Goal: Task Accomplishment & Management: Manage account settings

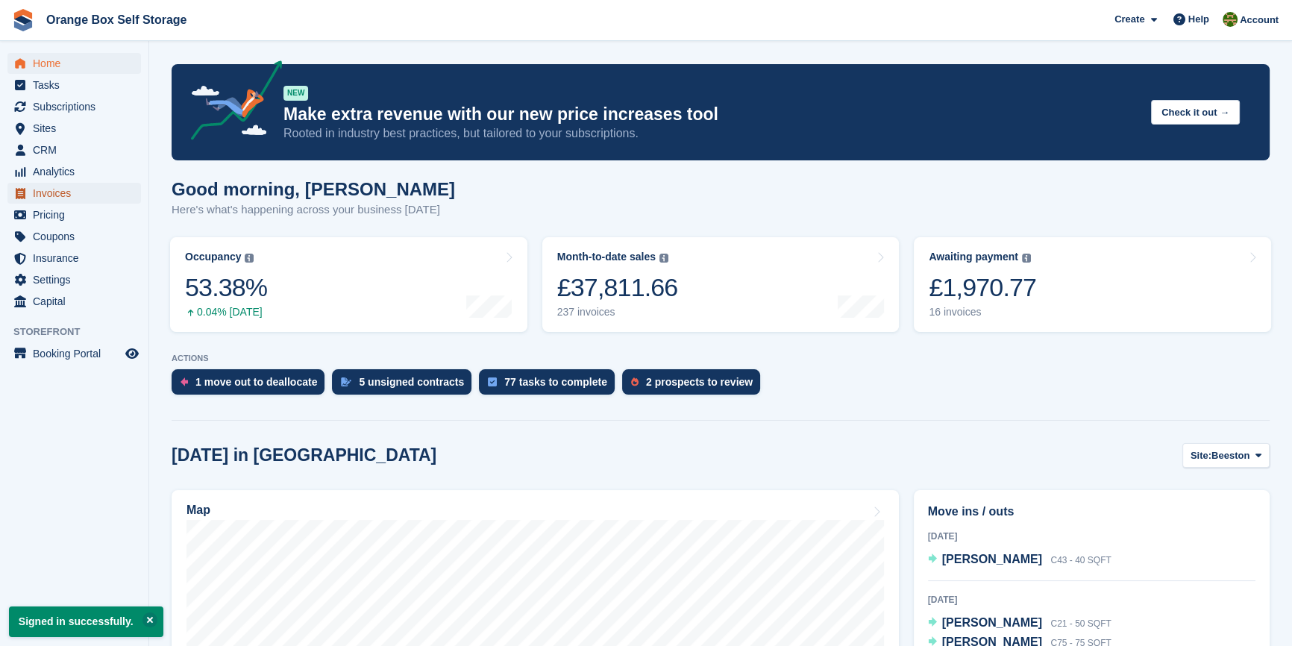
click at [65, 193] on span "Invoices" at bounding box center [78, 193] width 90 height 21
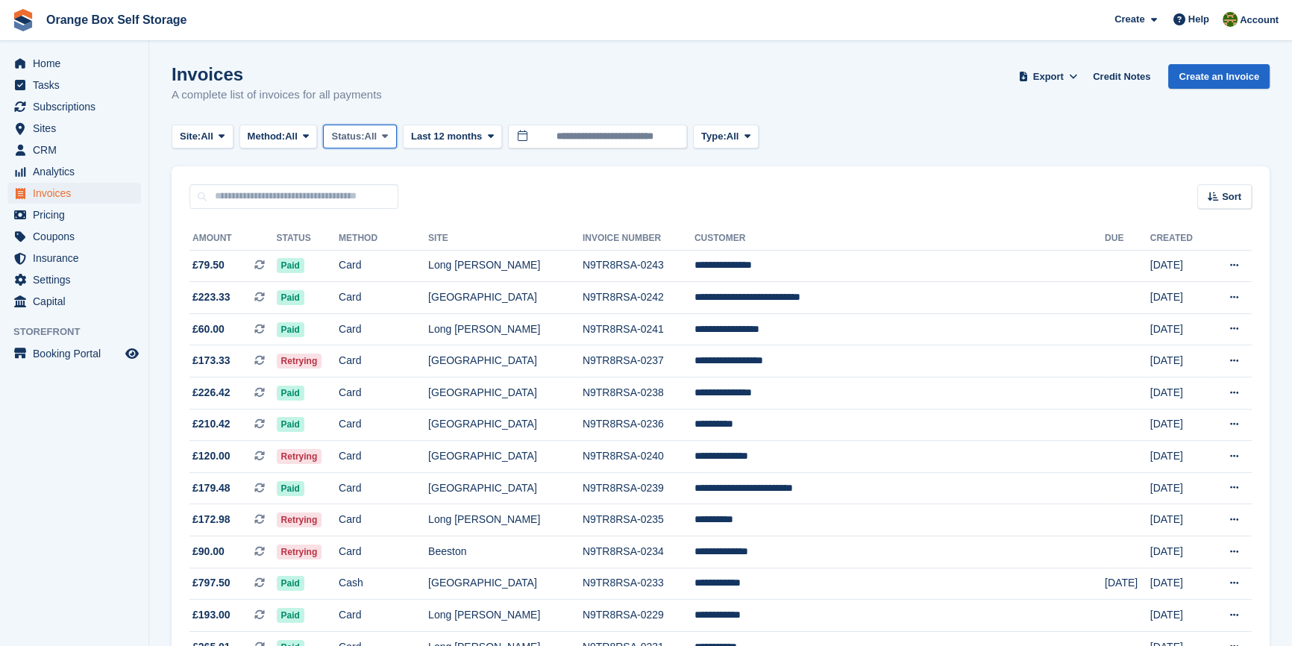
click at [377, 140] on span "All" at bounding box center [371, 136] width 13 height 15
click at [364, 248] on link "Open" at bounding box center [395, 252] width 130 height 27
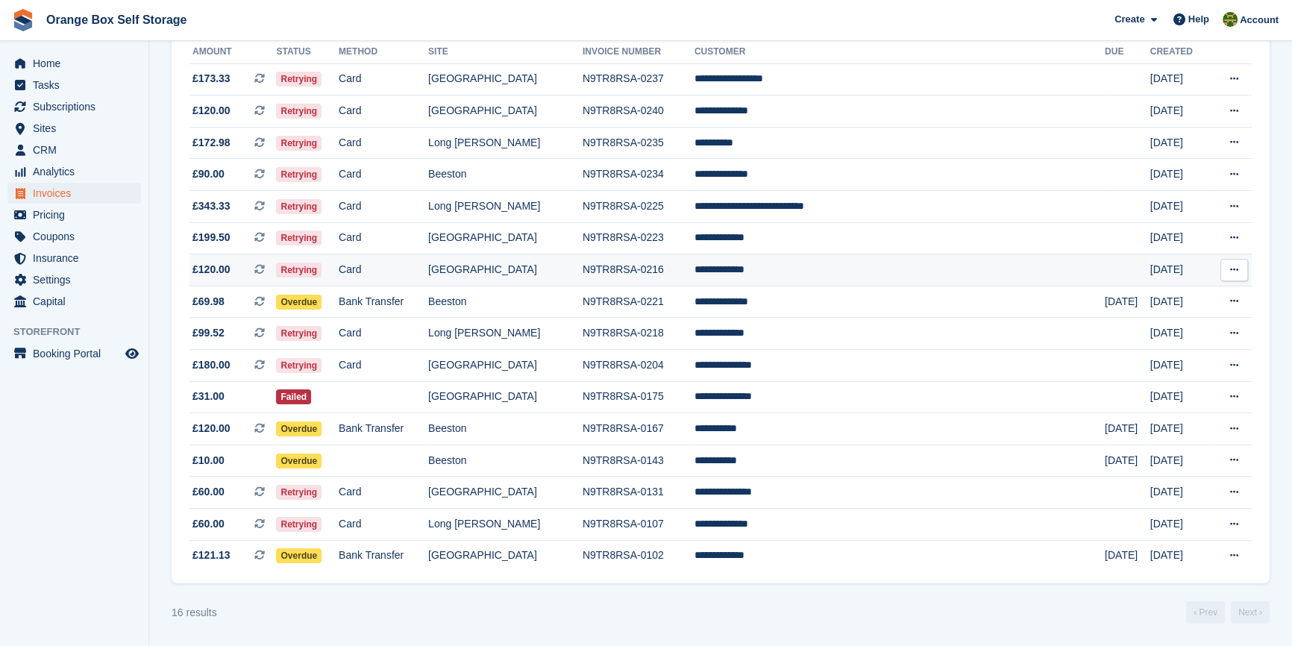
scroll to position [194, 0]
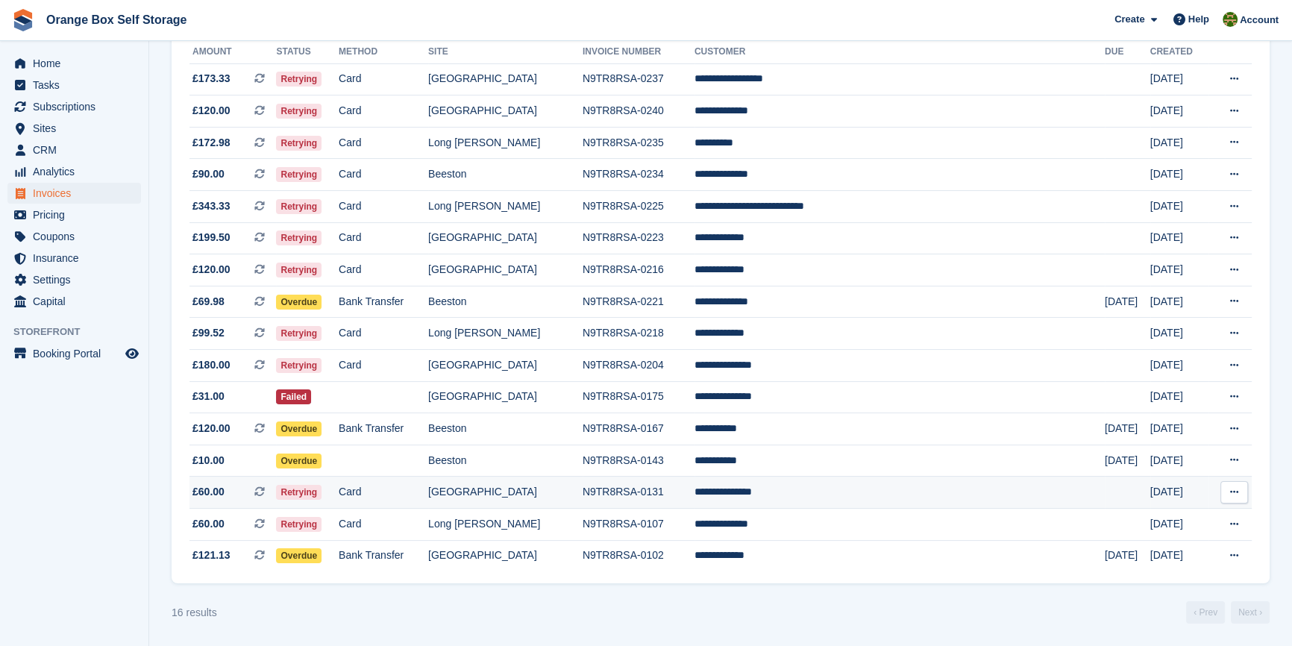
click at [322, 492] on span "Retrying" at bounding box center [299, 492] width 46 height 15
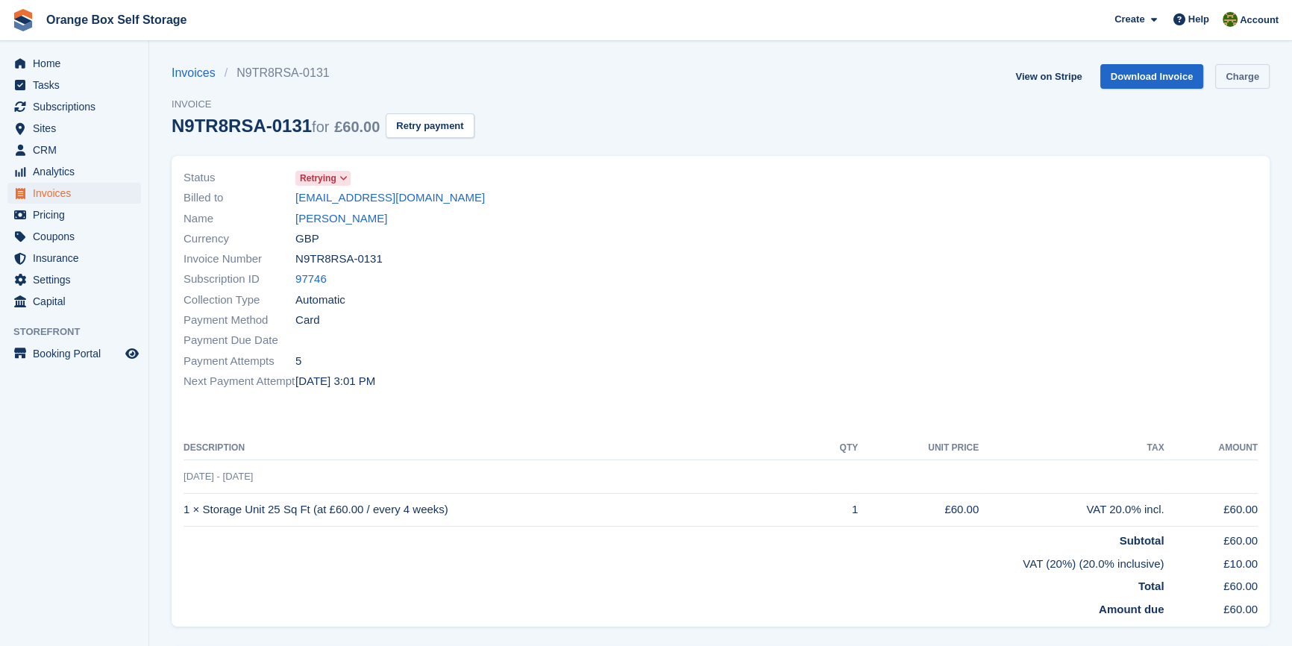
click at [1235, 67] on link "Charge" at bounding box center [1242, 76] width 54 height 25
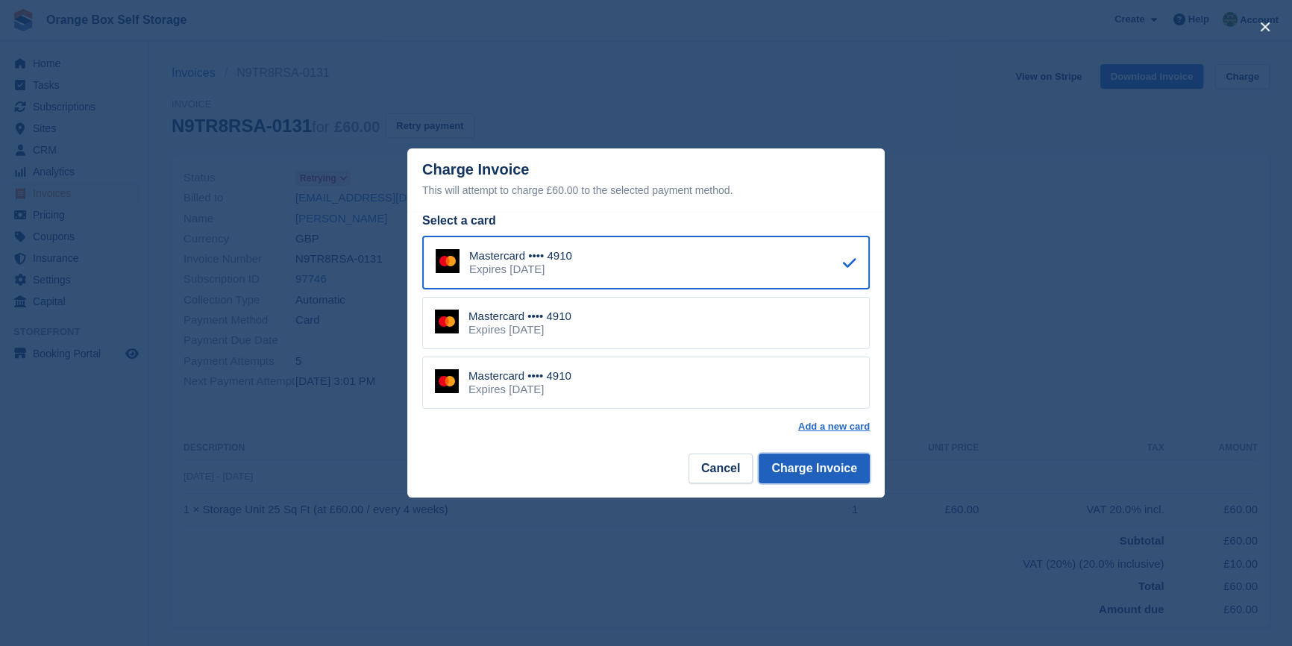
click at [821, 467] on button "Charge Invoice" at bounding box center [814, 469] width 111 height 30
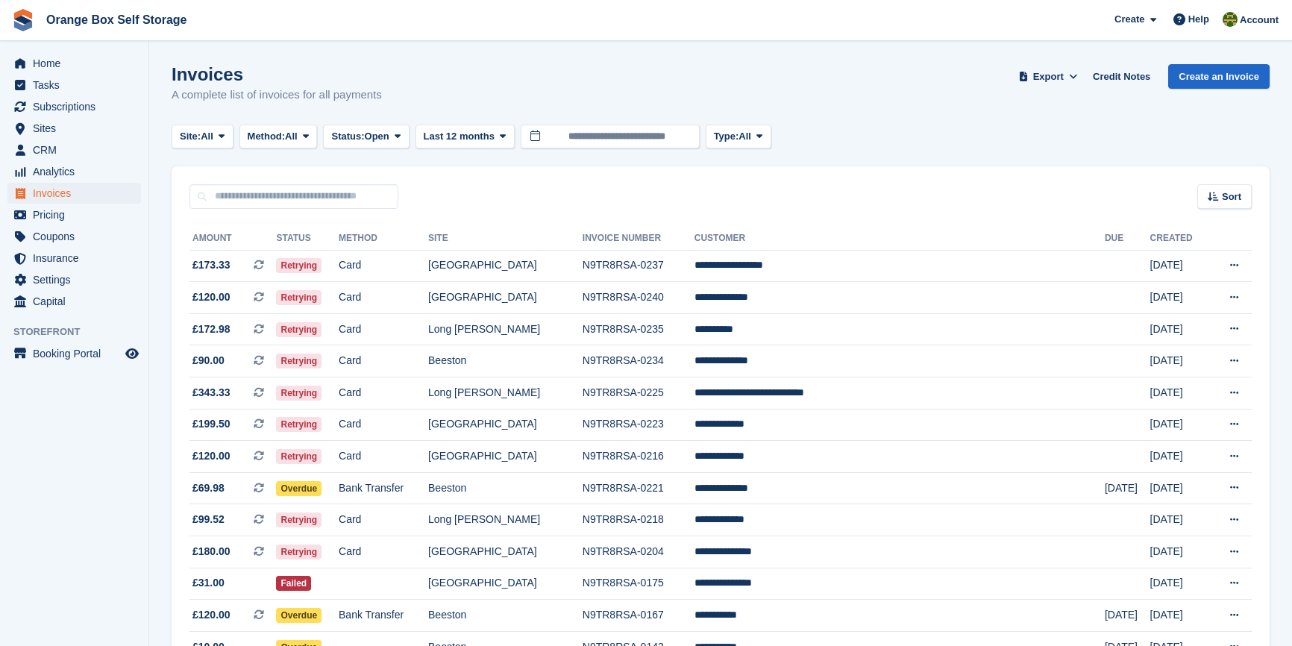
scroll to position [194, 0]
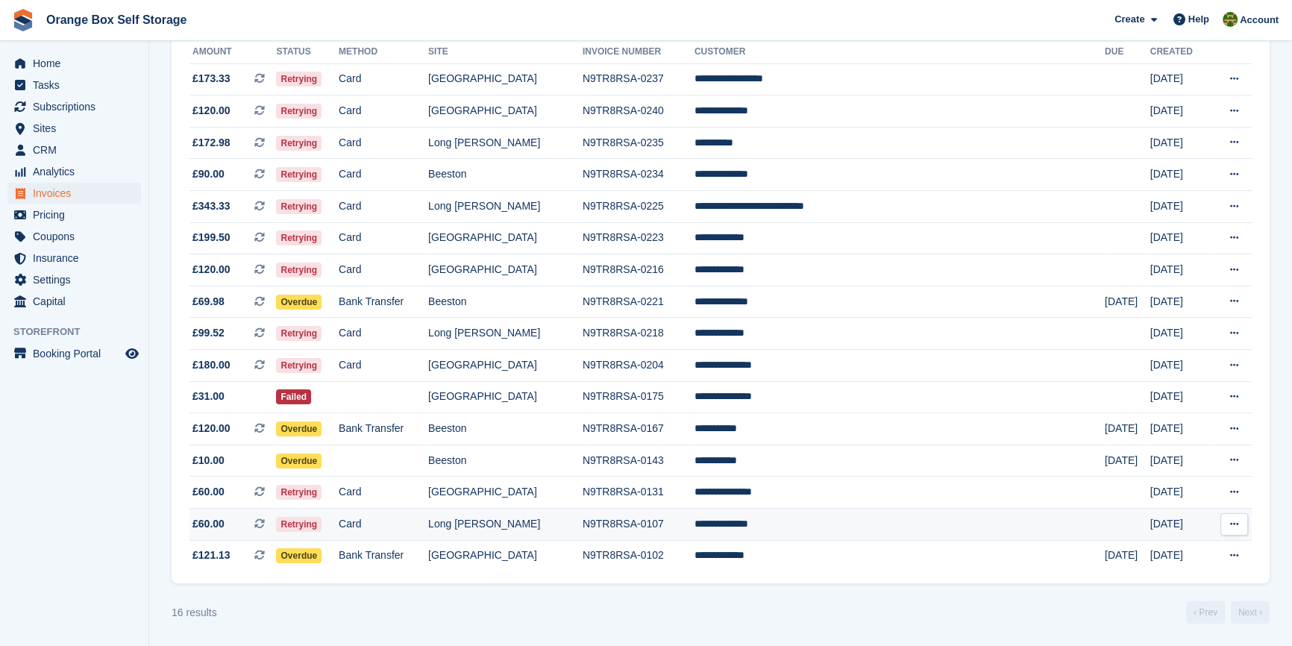
click at [411, 524] on td "Card" at bounding box center [384, 525] width 90 height 32
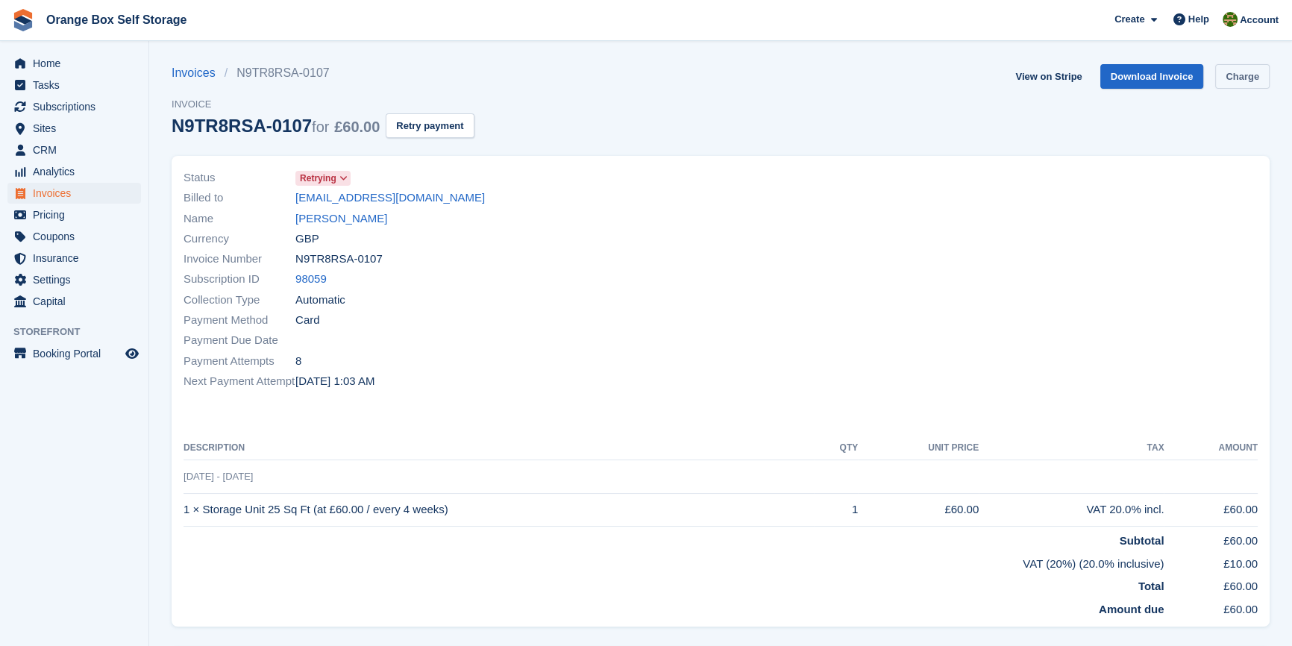
click at [1244, 68] on link "Charge" at bounding box center [1242, 76] width 54 height 25
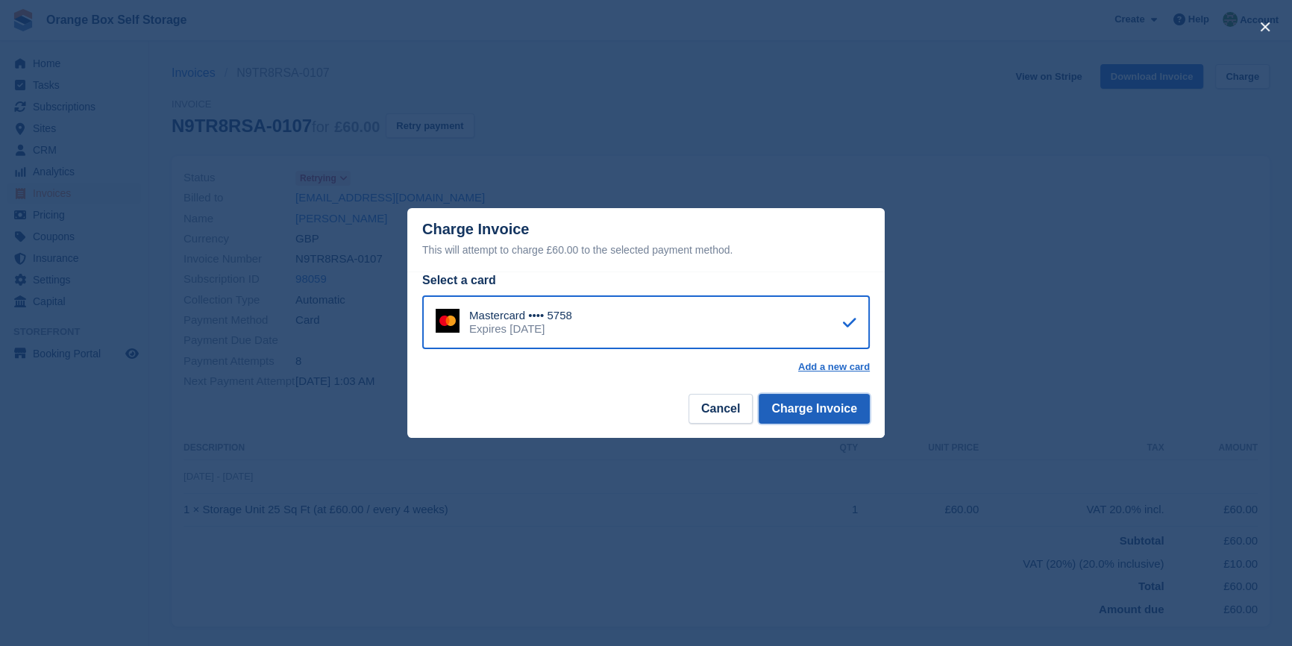
click at [818, 413] on button "Charge Invoice" at bounding box center [814, 409] width 111 height 30
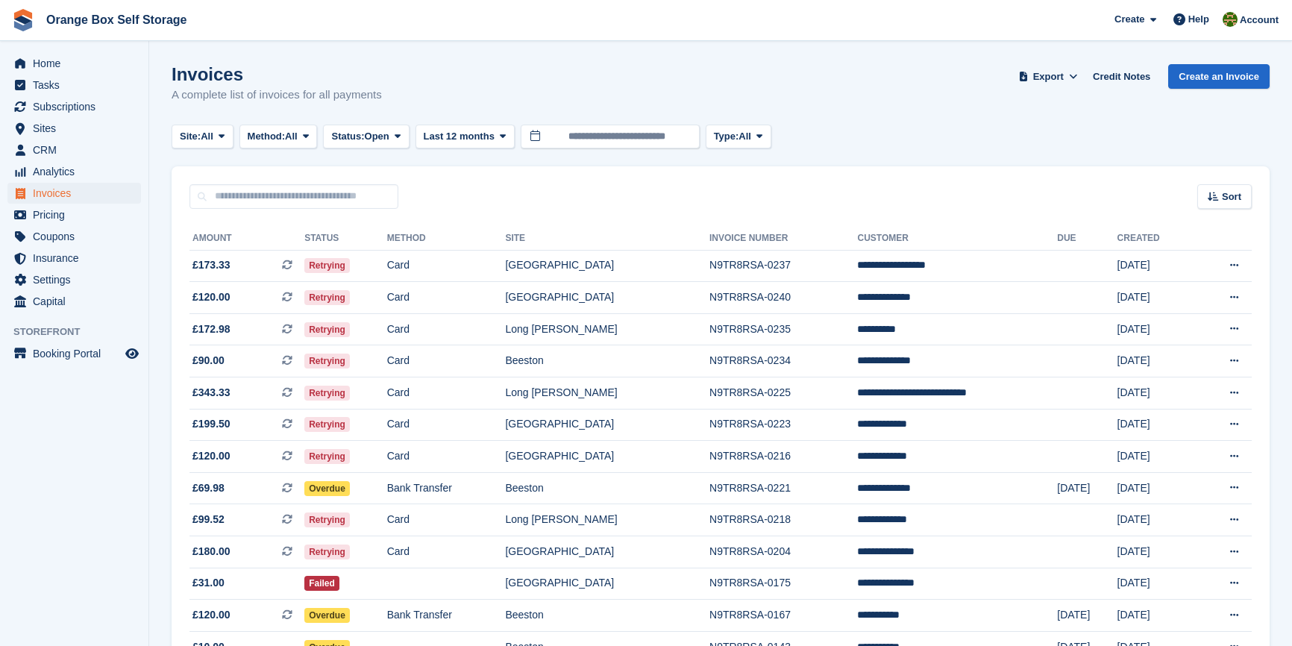
scroll to position [194, 0]
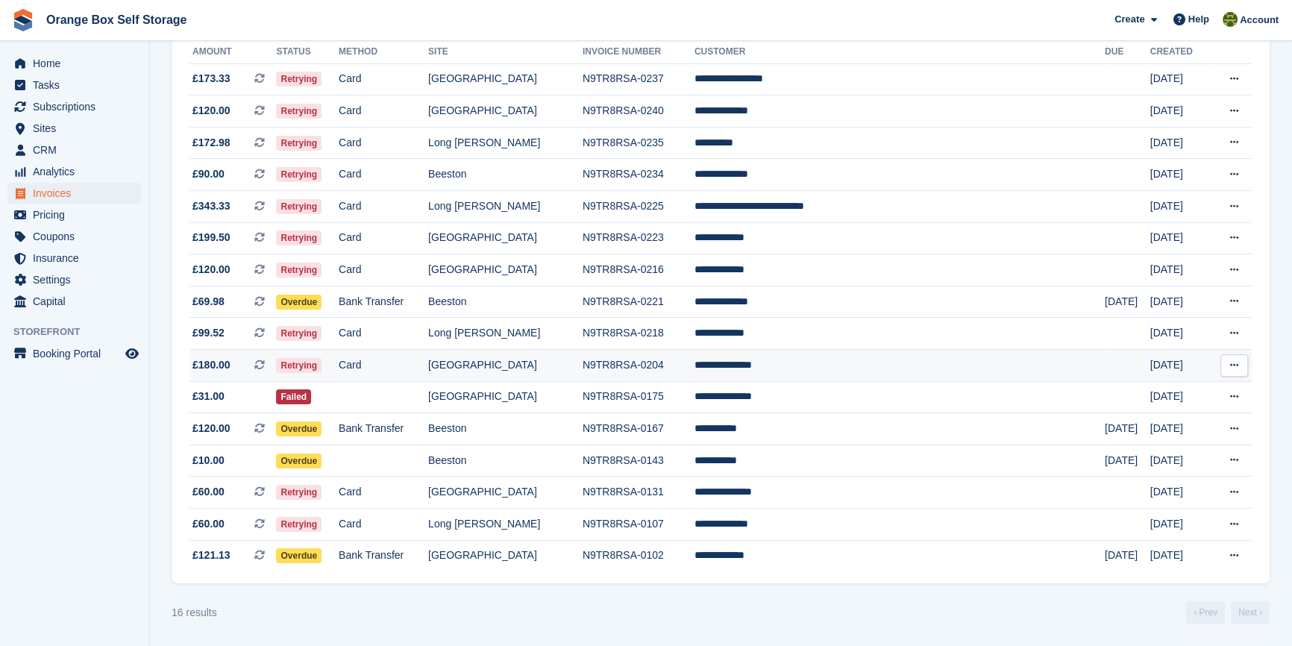
click at [406, 362] on td "Card" at bounding box center [384, 366] width 90 height 32
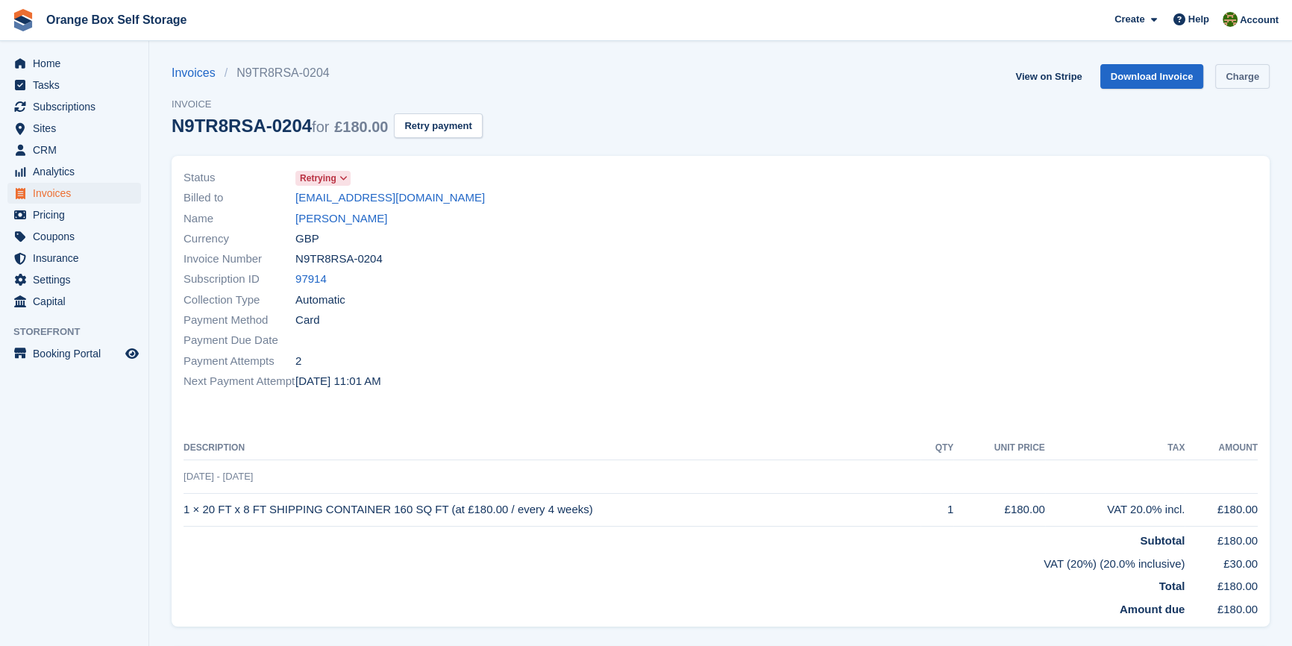
click at [1224, 75] on link "Charge" at bounding box center [1242, 76] width 54 height 25
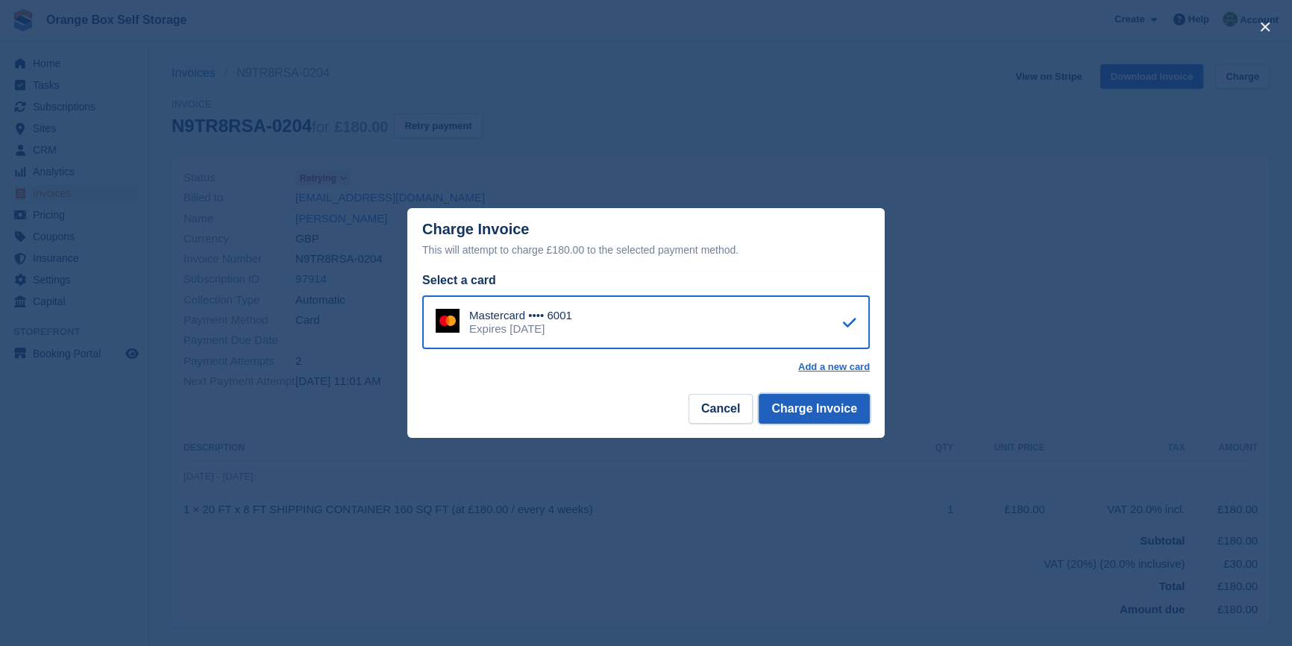
click at [850, 403] on button "Charge Invoice" at bounding box center [814, 409] width 111 height 30
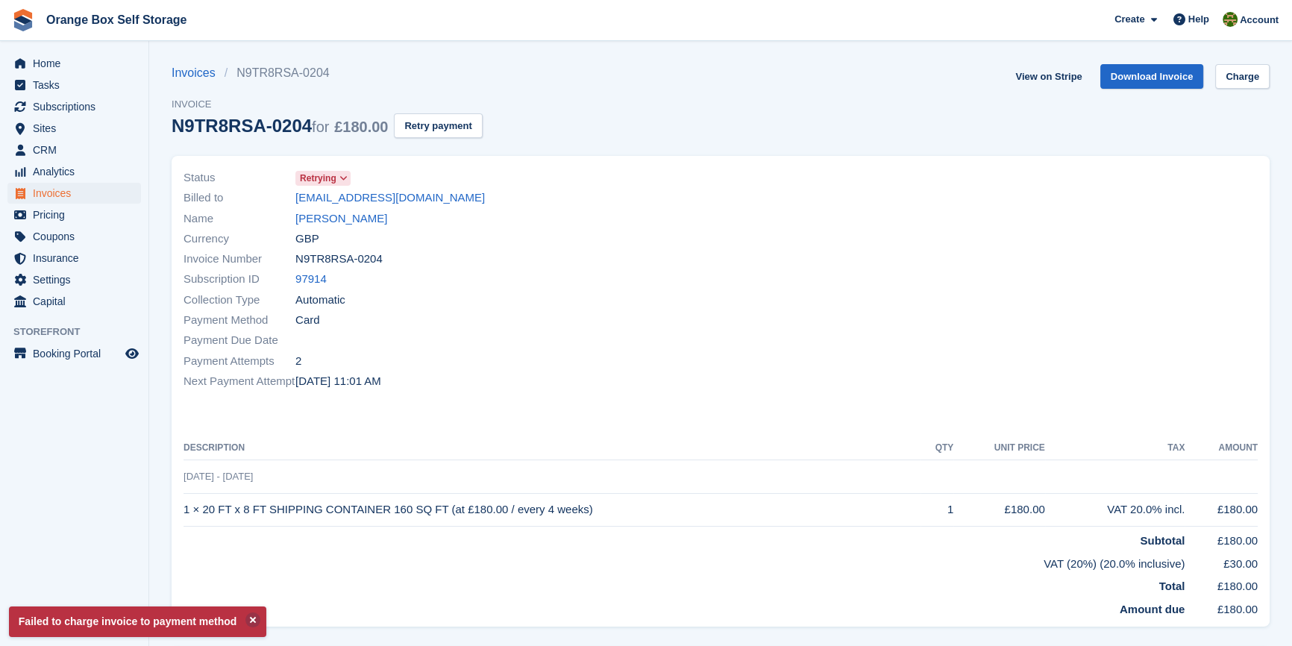
click at [808, 419] on div "Status Retrying Billed to p.bollington@icloud.com Name PAUL BOLLINGTON Currency…" at bounding box center [721, 391] width 1098 height 471
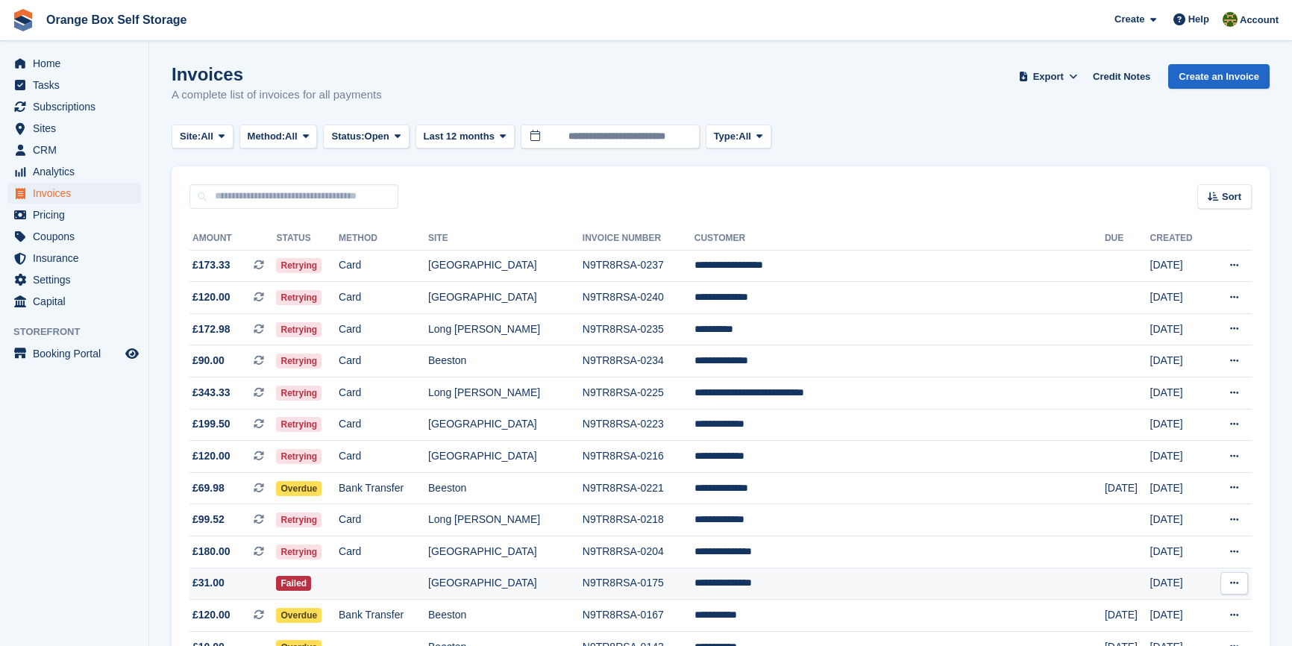
scroll to position [194, 0]
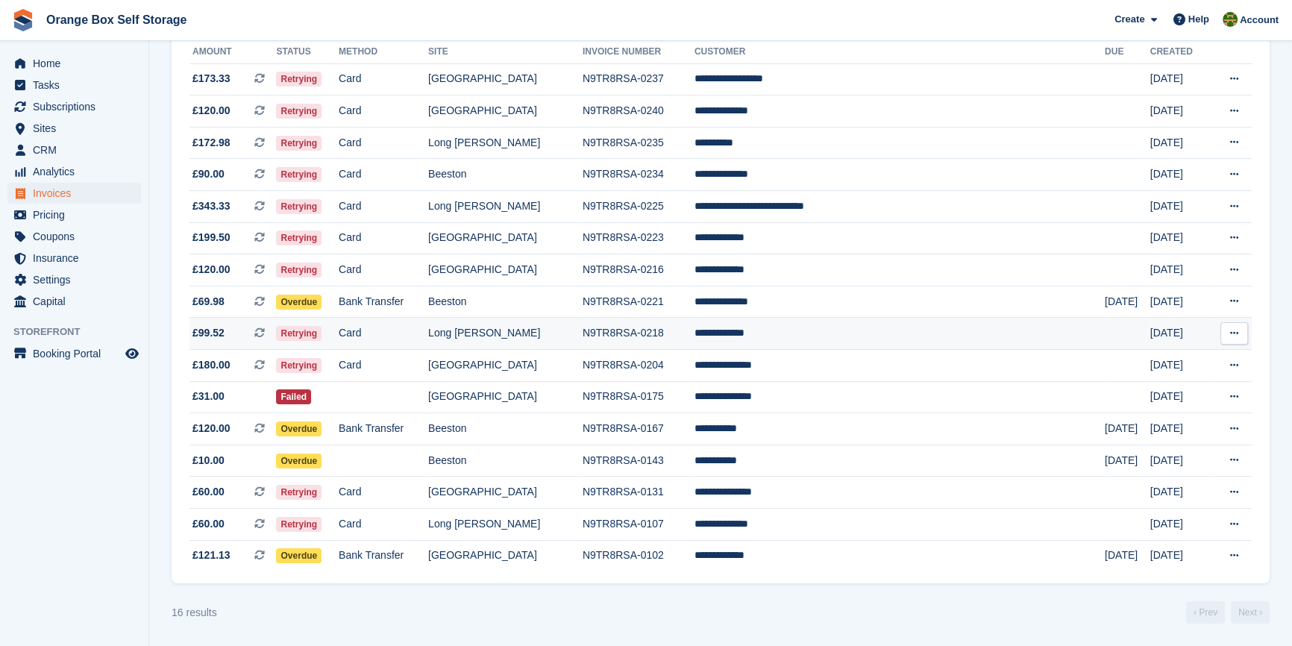
click at [420, 330] on td "Card" at bounding box center [384, 334] width 90 height 32
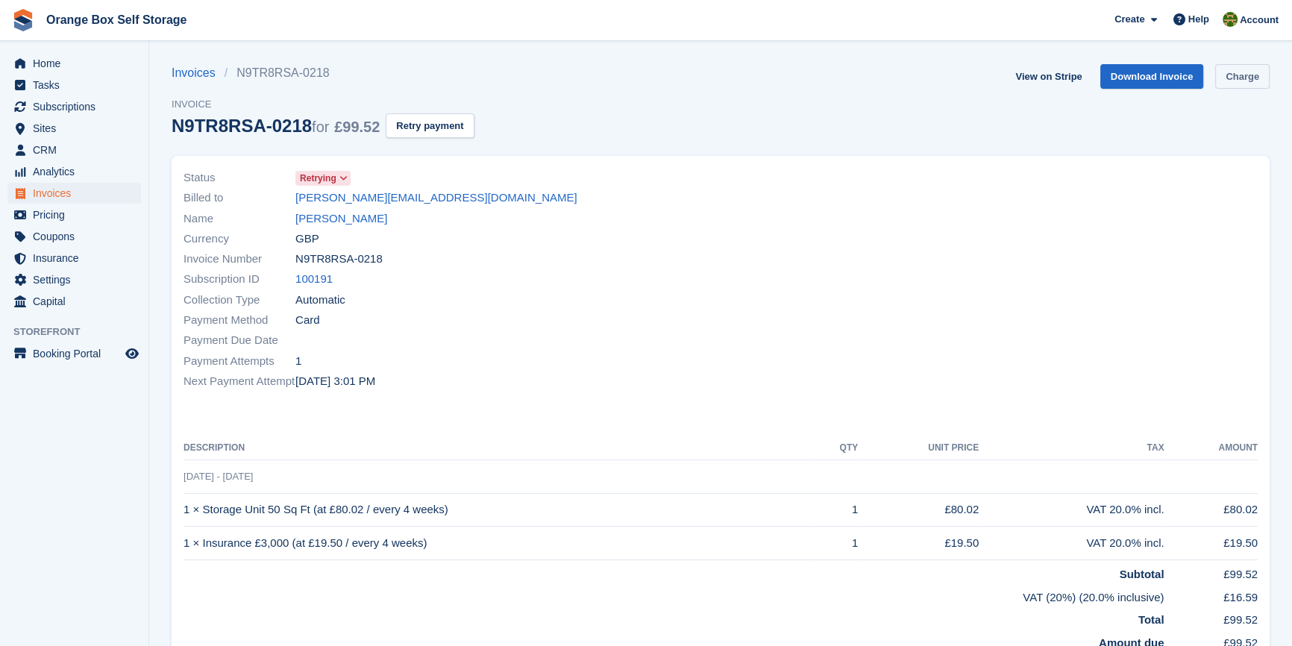
click at [1235, 77] on link "Charge" at bounding box center [1242, 76] width 54 height 25
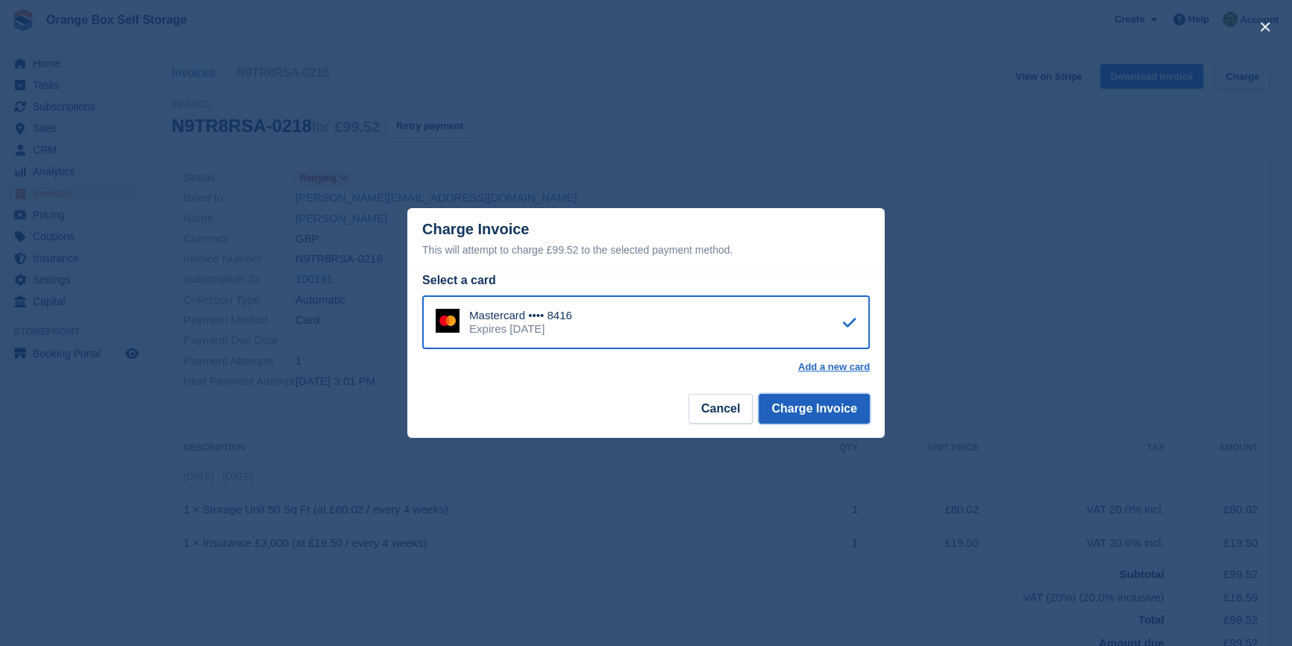
click at [800, 412] on button "Charge Invoice" at bounding box center [814, 409] width 111 height 30
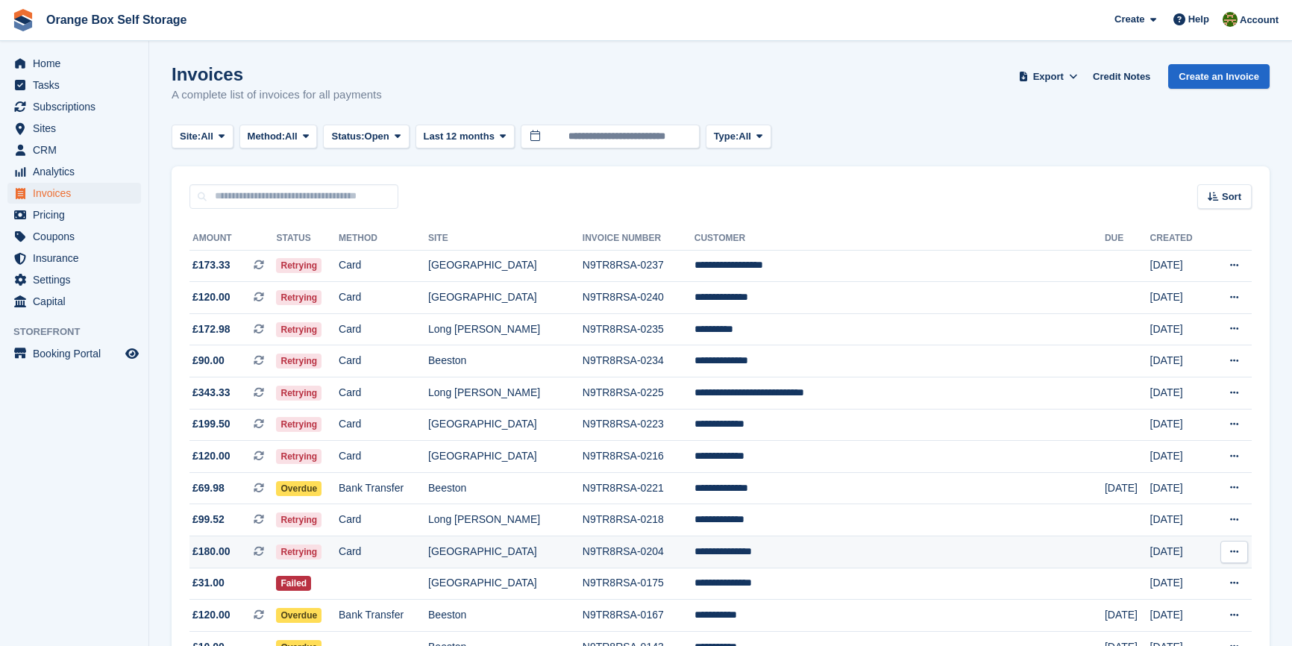
scroll to position [194, 0]
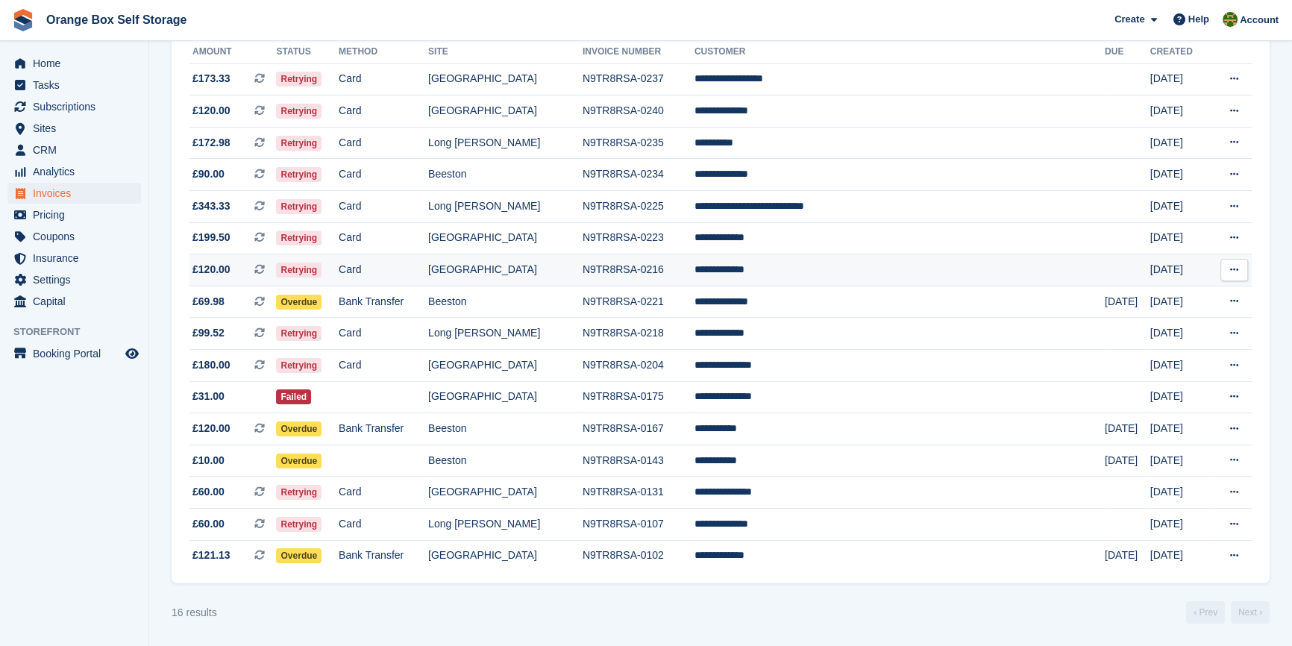
click at [421, 265] on td "Card" at bounding box center [384, 270] width 90 height 32
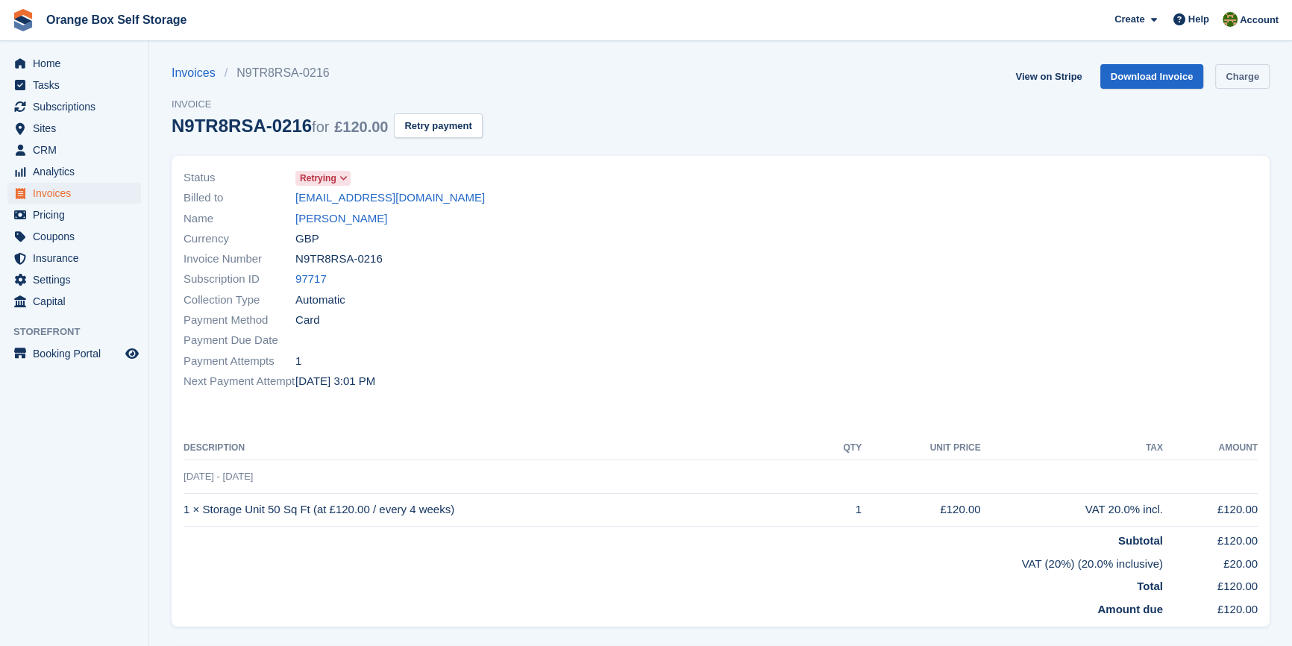
click at [1242, 75] on link "Charge" at bounding box center [1242, 76] width 54 height 25
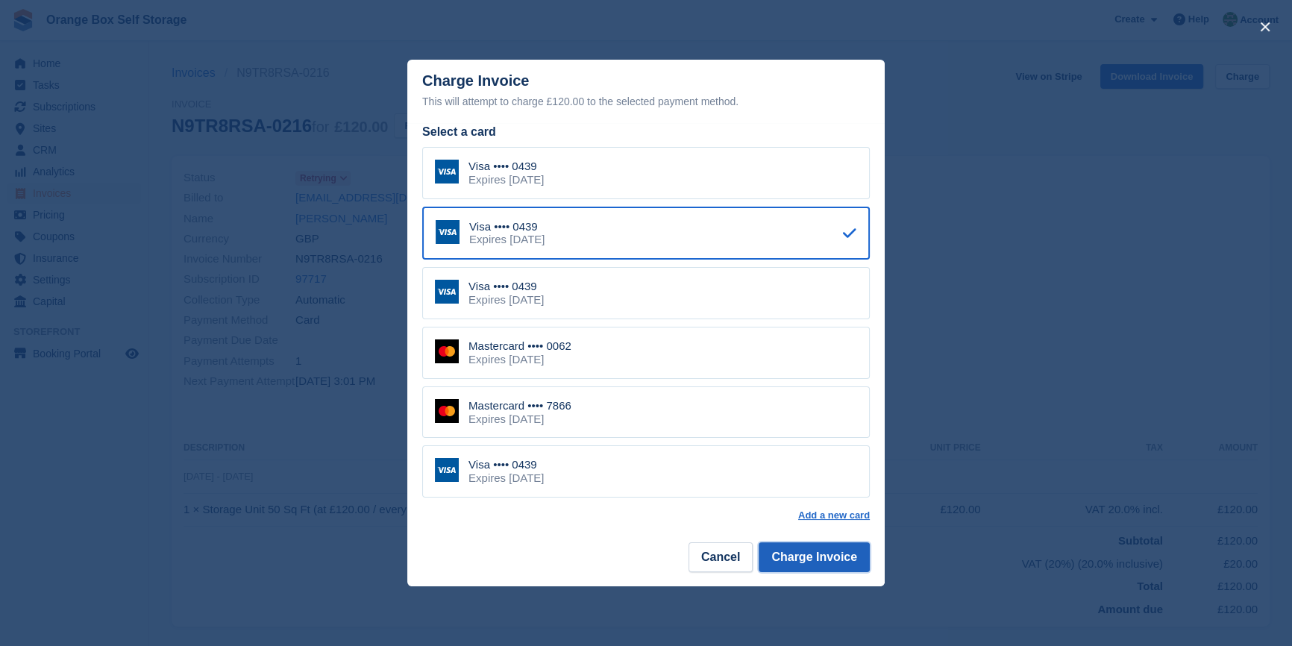
click at [812, 556] on button "Charge Invoice" at bounding box center [814, 557] width 111 height 30
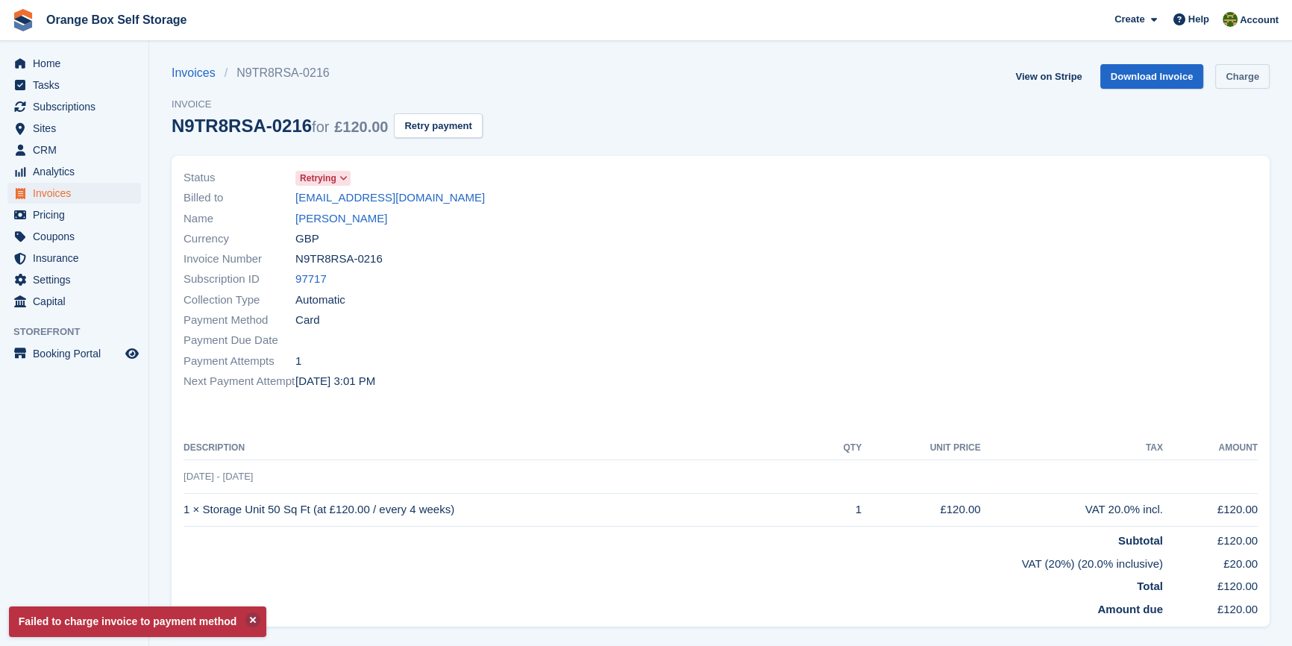
click at [1253, 71] on link "Charge" at bounding box center [1242, 76] width 54 height 25
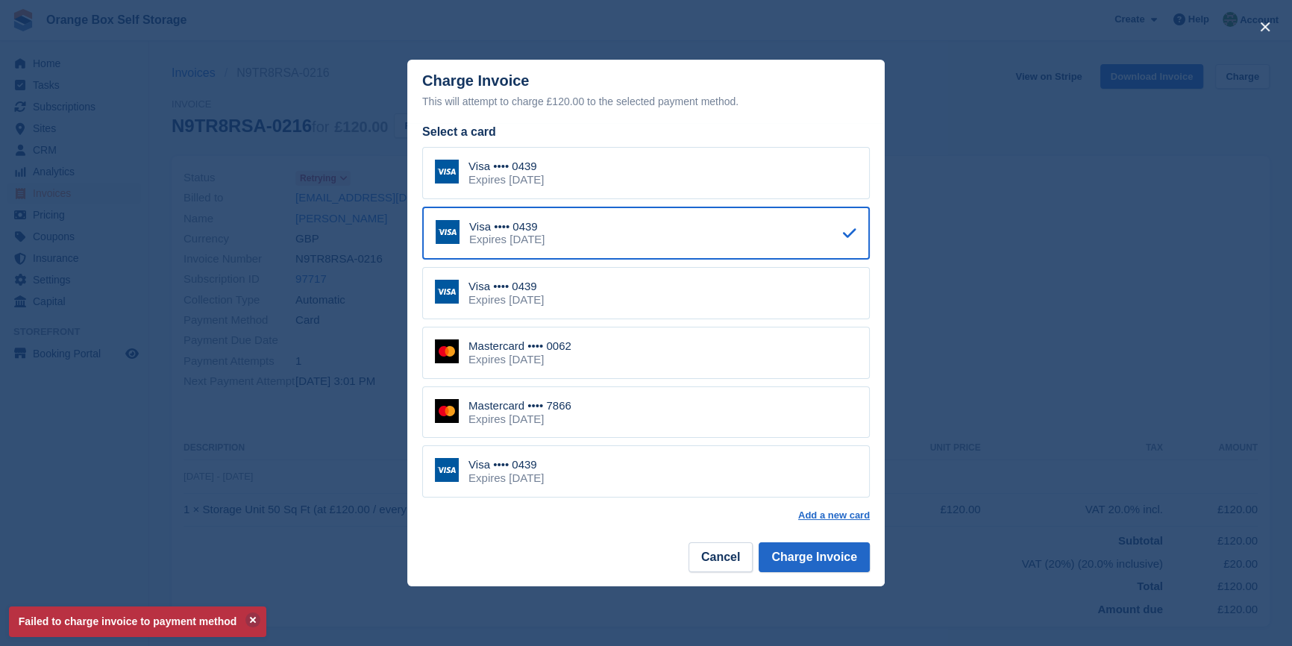
click at [554, 357] on div "Expires August 2029" at bounding box center [519, 359] width 103 height 13
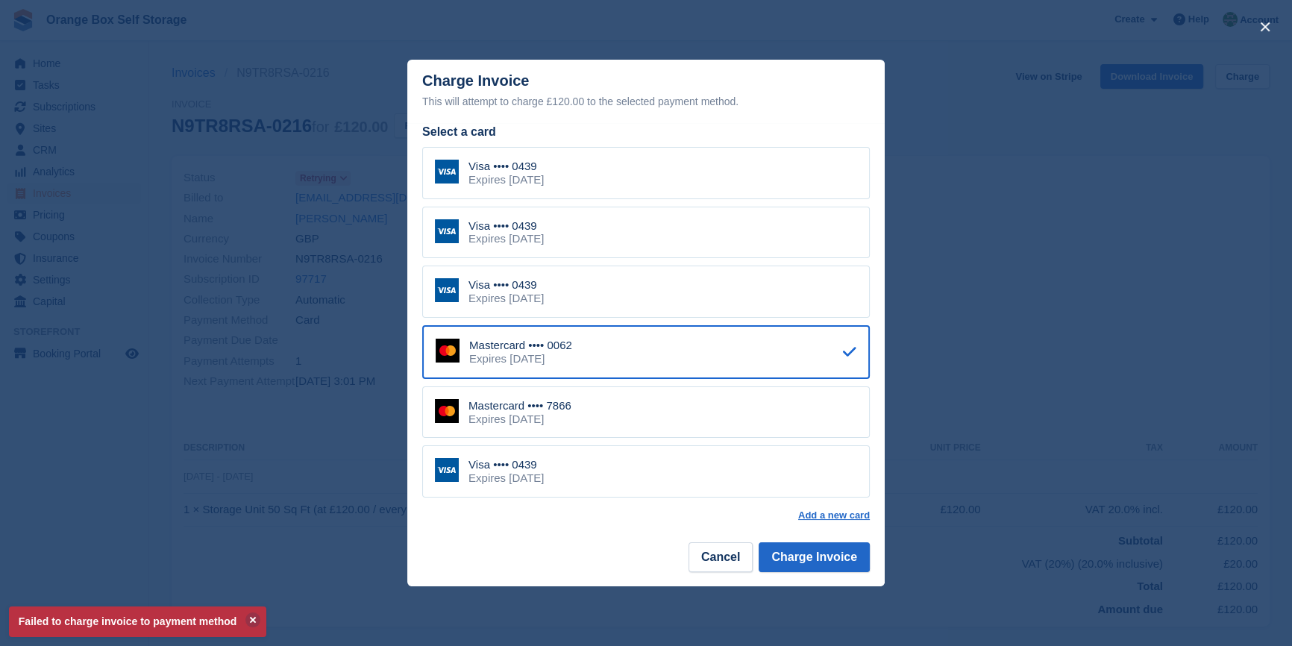
click at [801, 574] on footer "Cancel Charge Invoice" at bounding box center [645, 562] width 477 height 47
click at [803, 565] on button "Charge Invoice" at bounding box center [814, 557] width 111 height 30
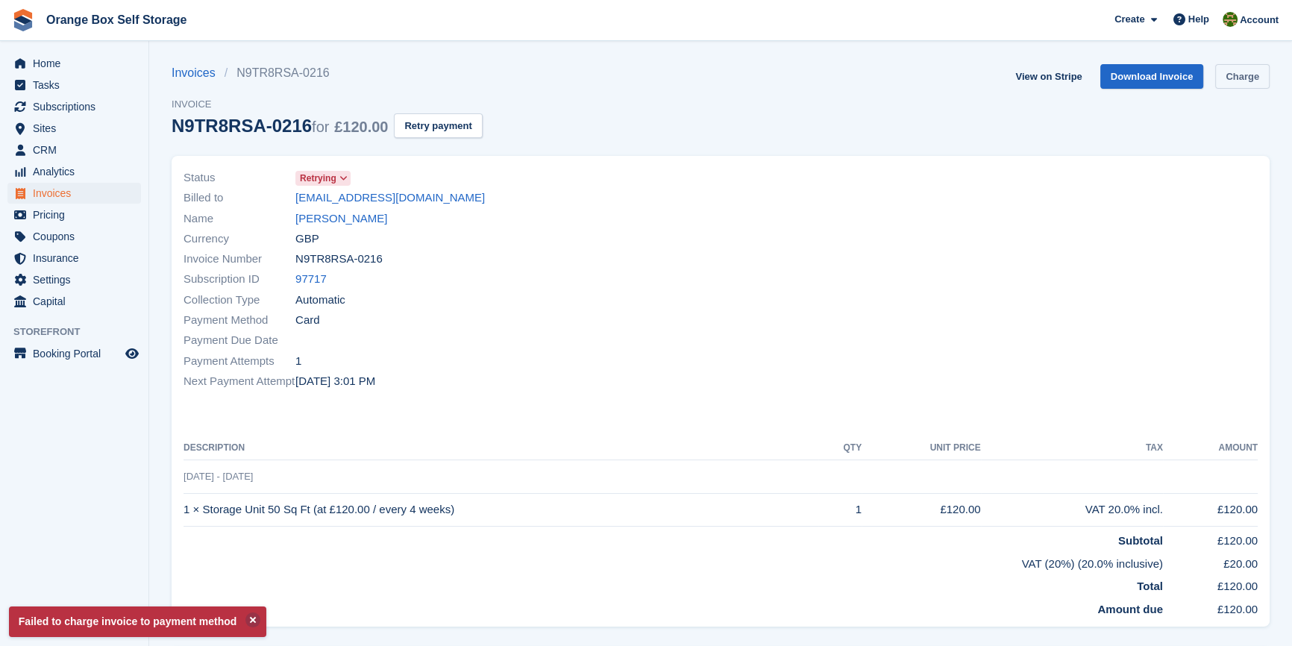
click at [1236, 78] on link "Charge" at bounding box center [1242, 76] width 54 height 25
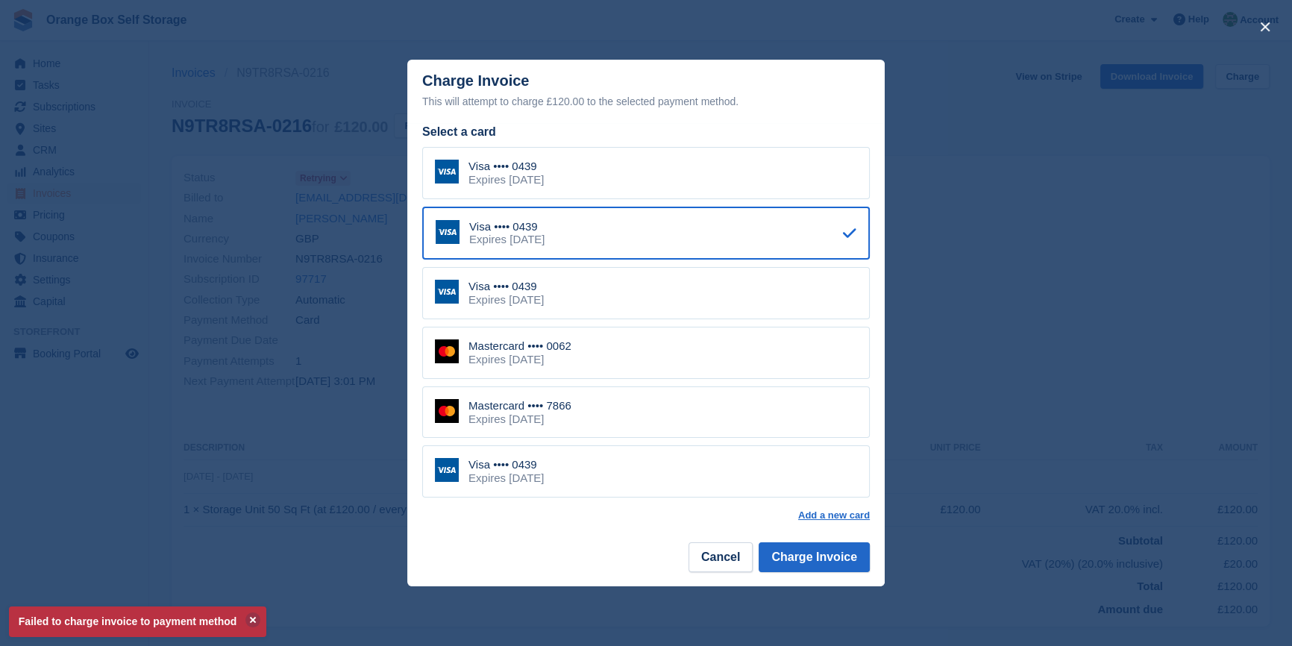
click at [651, 415] on div "Mastercard •••• 7866 Expires January 2030" at bounding box center [646, 412] width 448 height 52
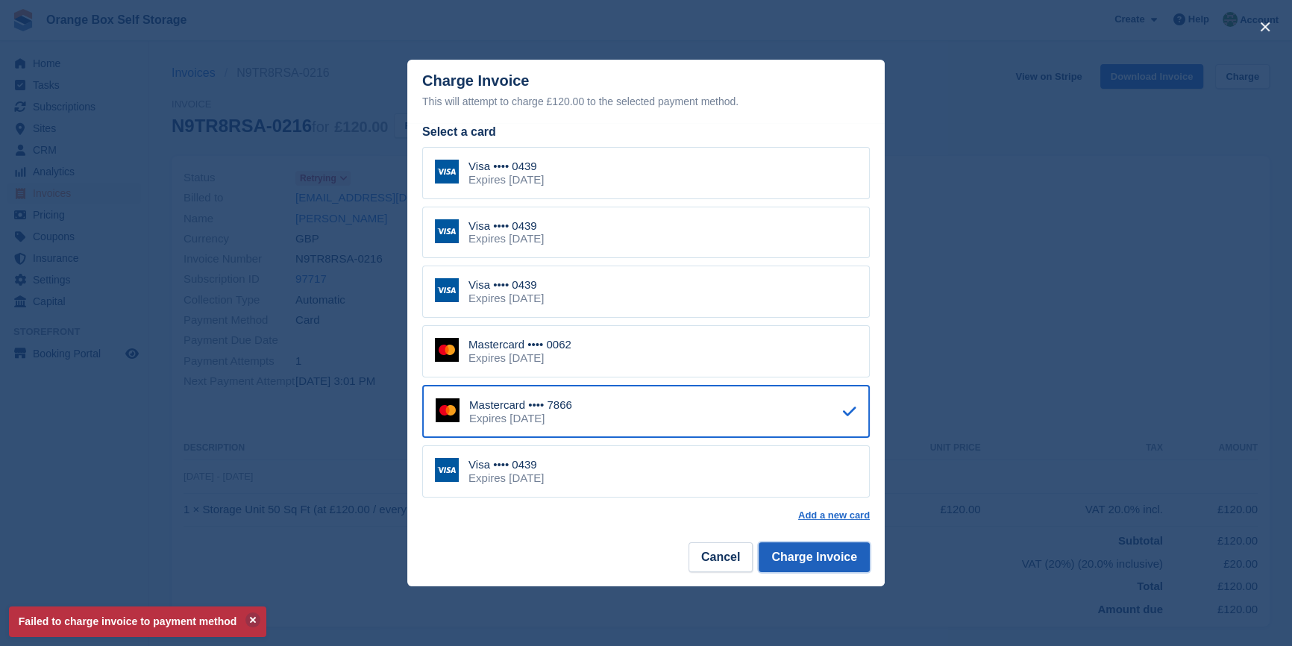
click at [804, 552] on button "Charge Invoice" at bounding box center [814, 557] width 111 height 30
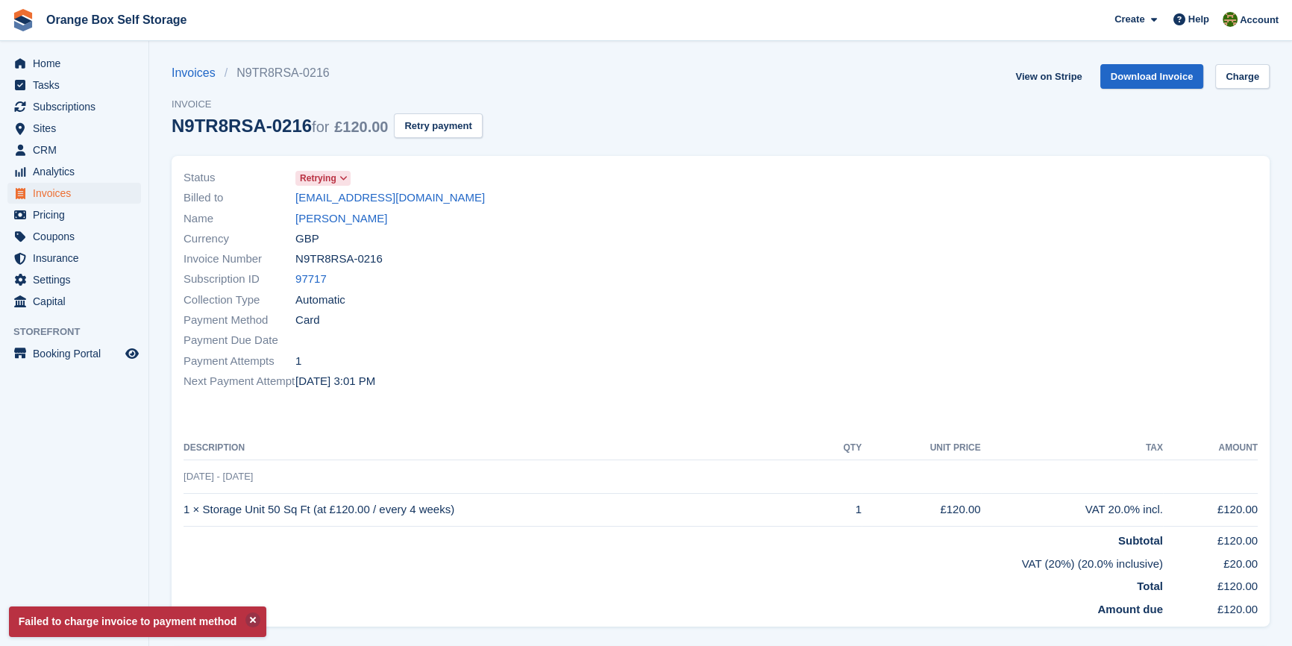
click at [659, 359] on div "Payment Attempts 1" at bounding box center [448, 361] width 528 height 20
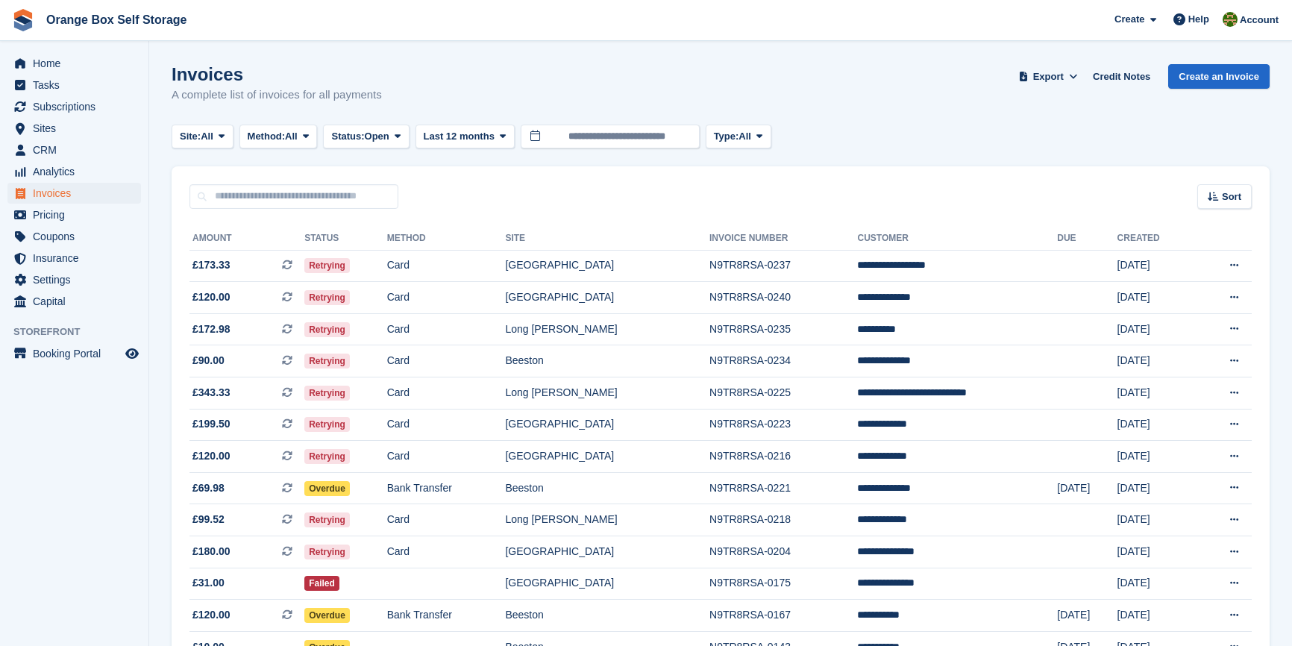
scroll to position [194, 0]
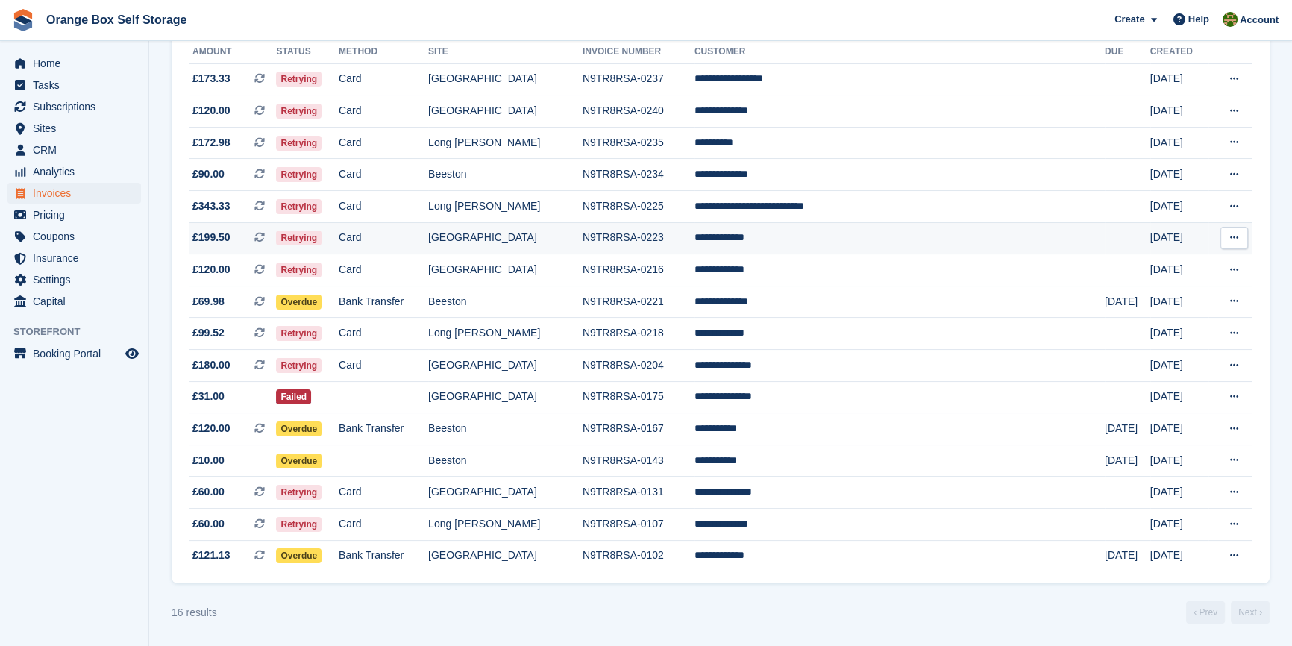
click at [518, 236] on td "[GEOGRAPHIC_DATA]" at bounding box center [505, 238] width 154 height 32
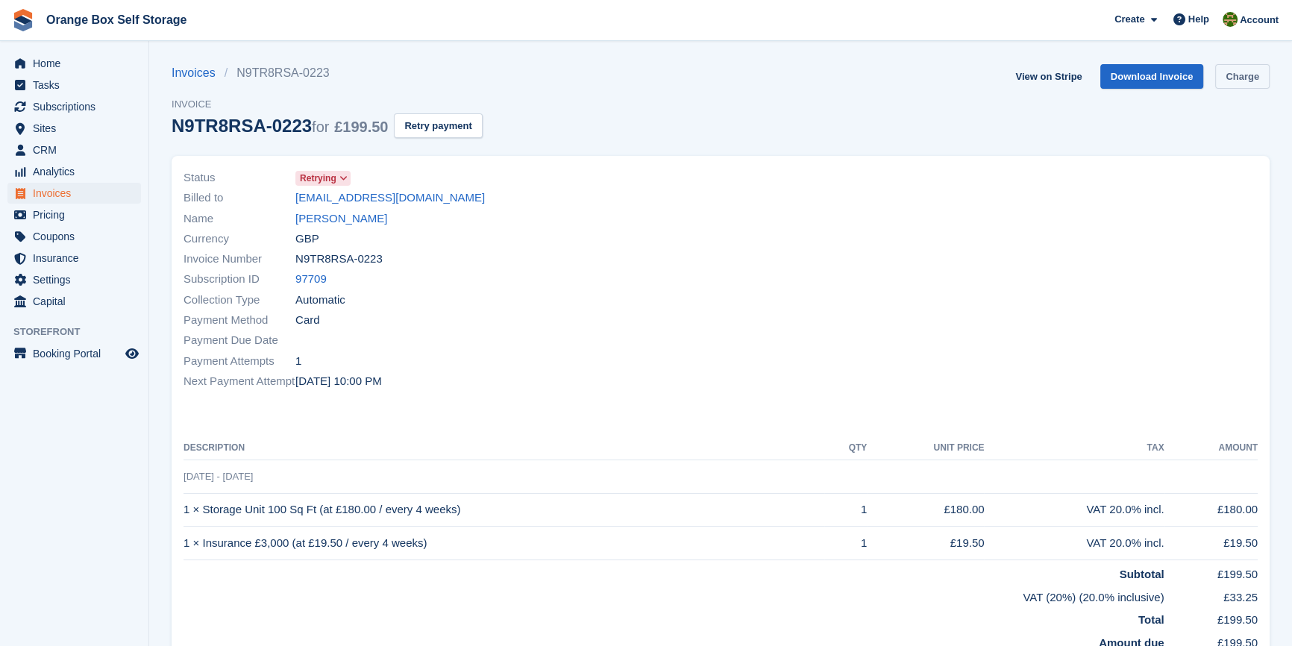
click at [1246, 74] on link "Charge" at bounding box center [1242, 76] width 54 height 25
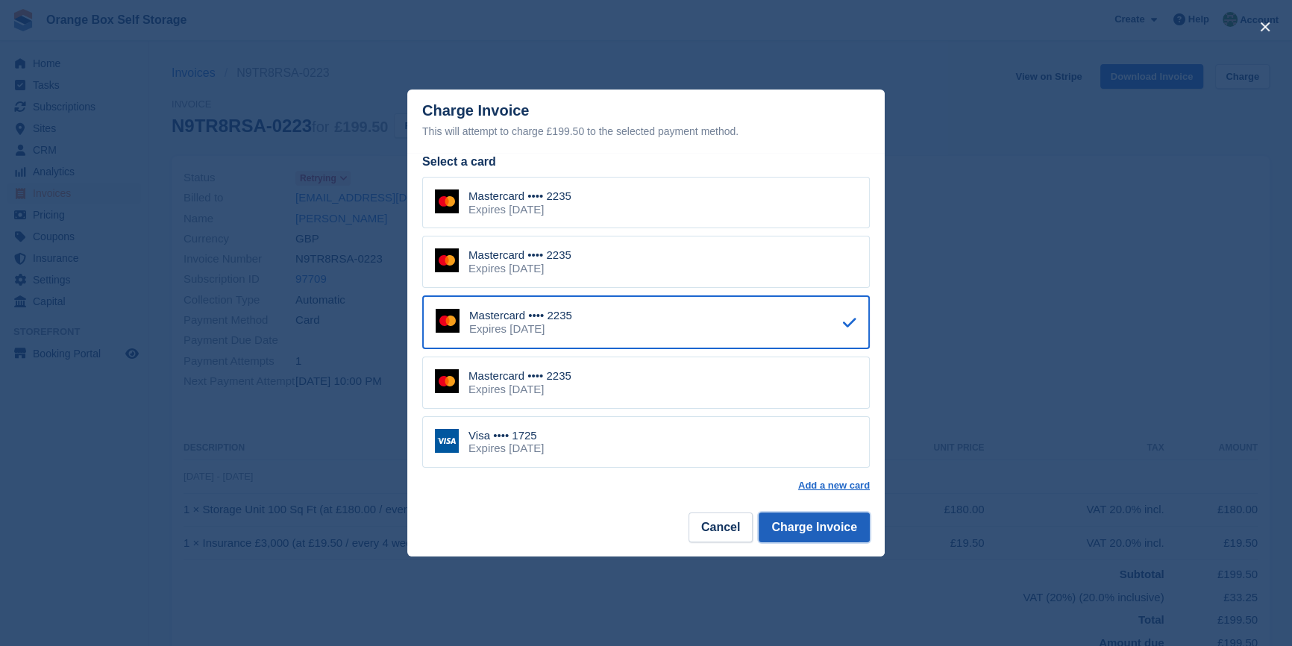
click at [828, 522] on button "Charge Invoice" at bounding box center [814, 527] width 111 height 30
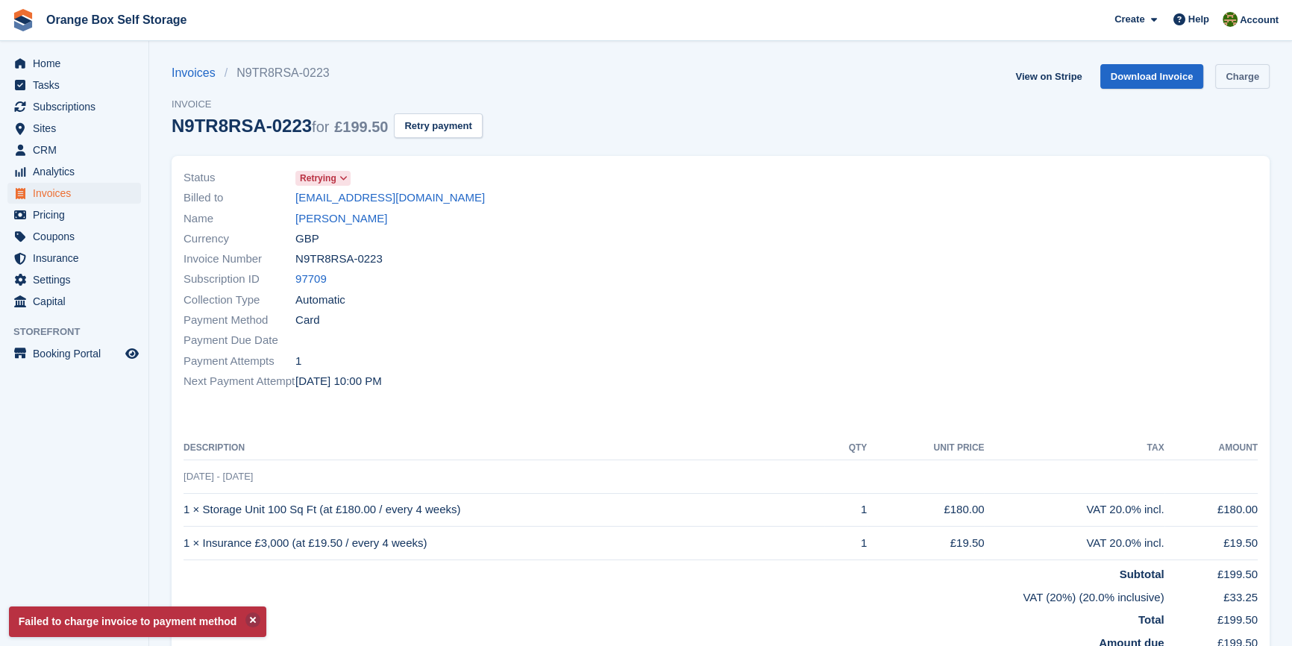
click at [1241, 88] on link "Charge" at bounding box center [1242, 76] width 54 height 25
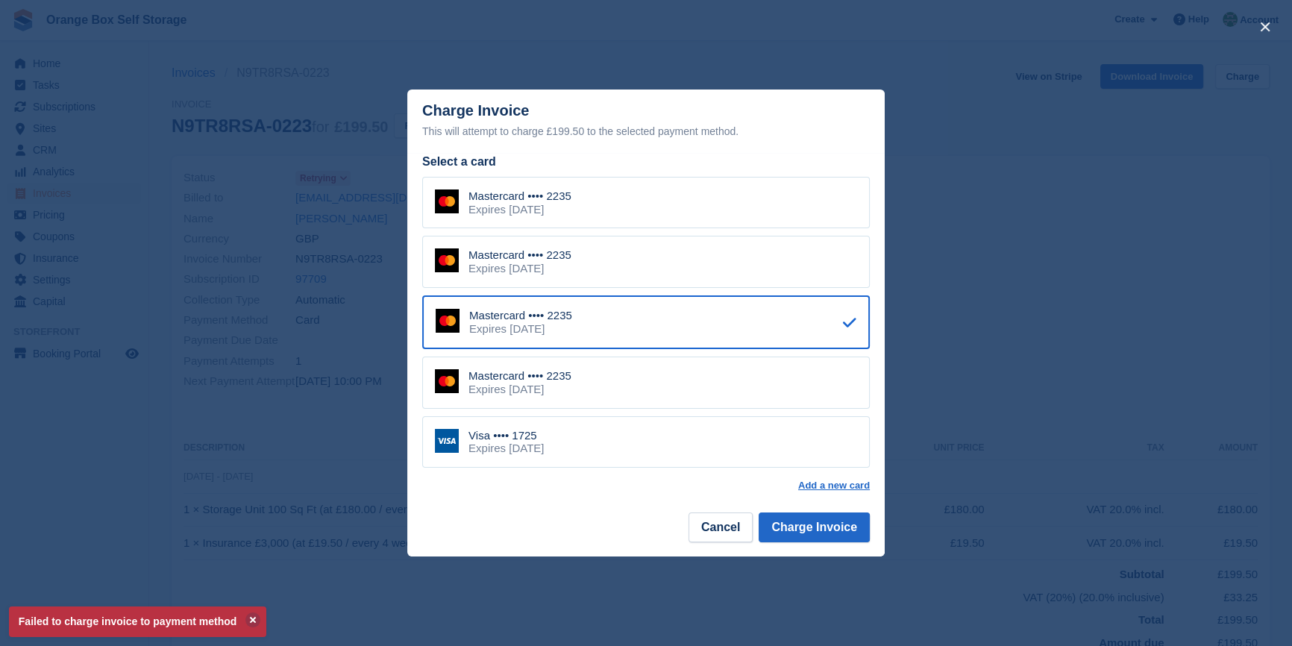
click at [573, 460] on div "Visa •••• 1725 Expires [DATE]" at bounding box center [646, 442] width 448 height 52
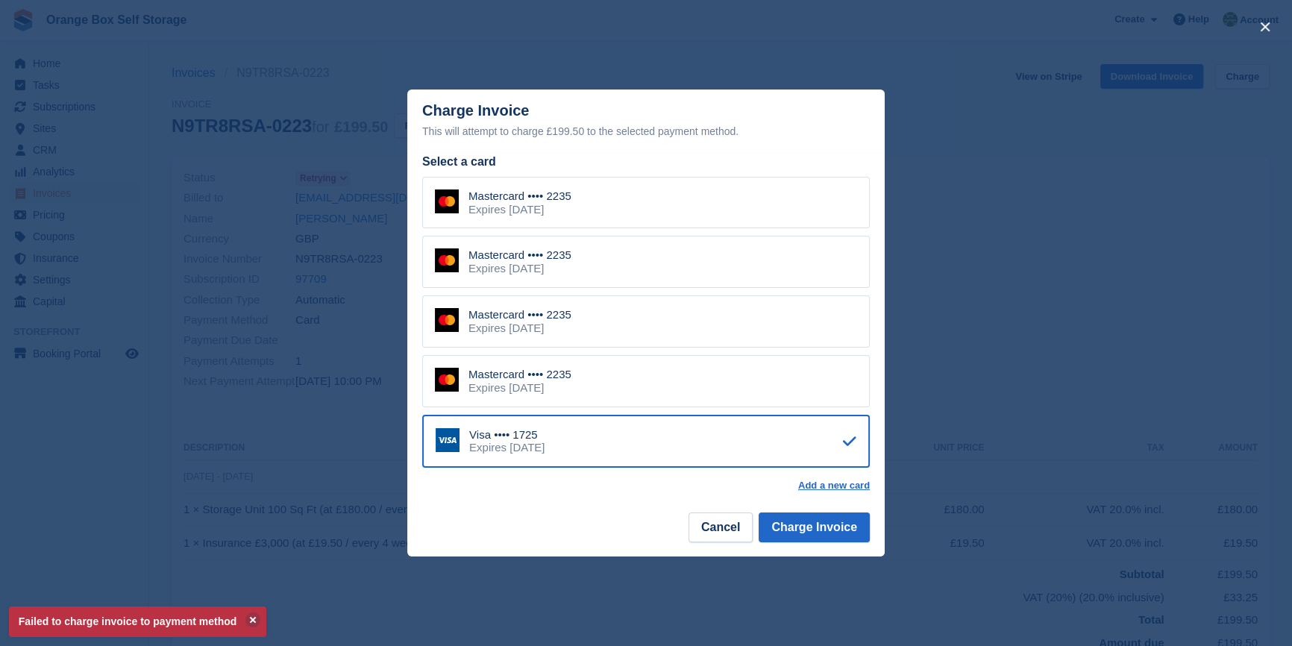
click at [803, 547] on footer "Cancel Charge Invoice" at bounding box center [645, 532] width 477 height 47
click at [803, 522] on button "Charge Invoice" at bounding box center [814, 527] width 111 height 30
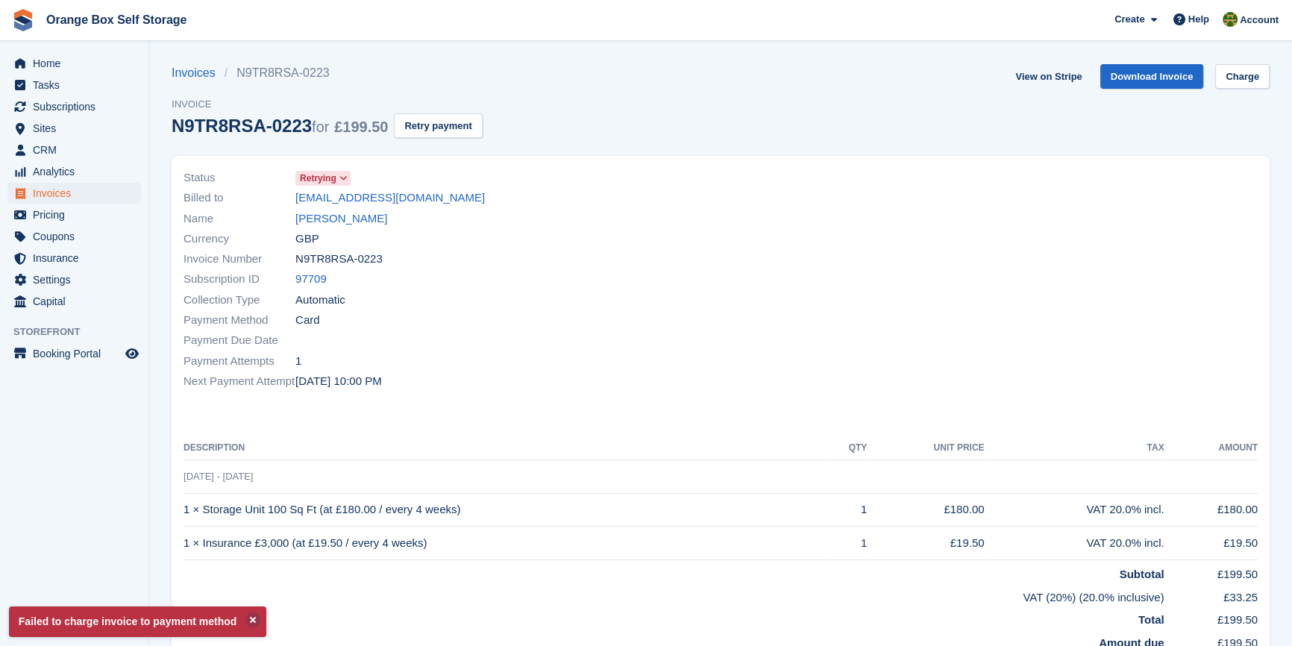
click at [565, 400] on div "Status Retrying Billed to joseph_mitchell1@outlook.com Name JOEY MITCHELL Curre…" at bounding box center [448, 280] width 546 height 242
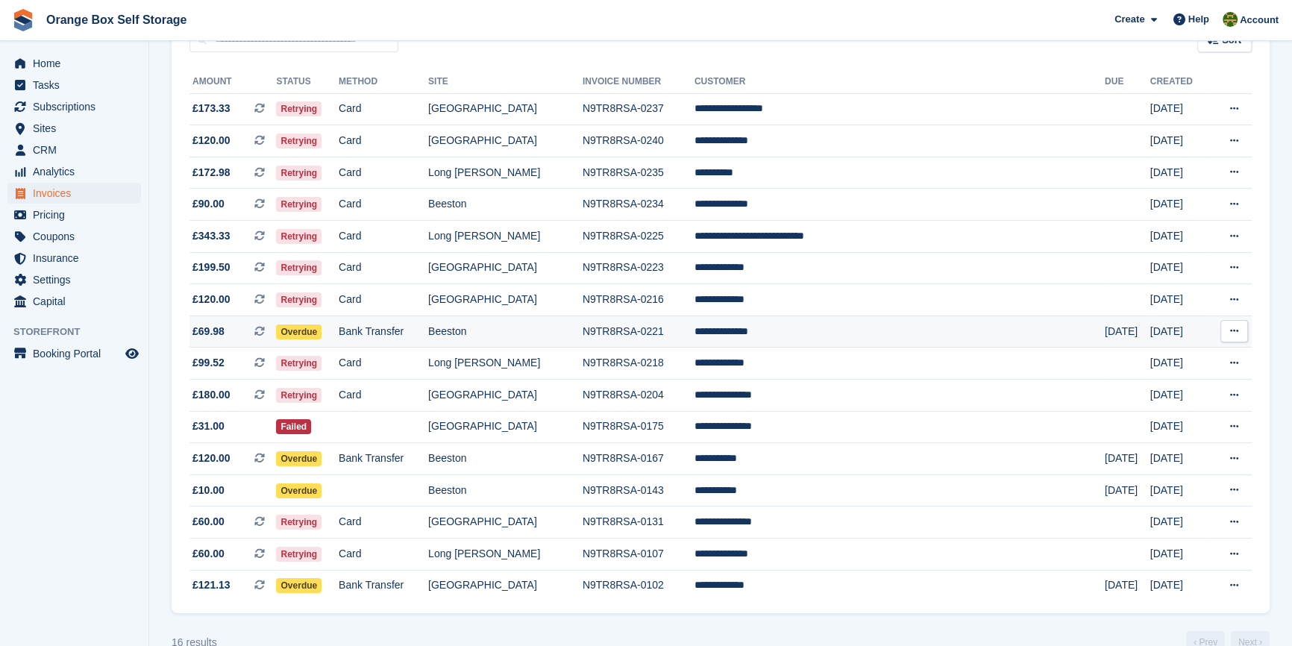
scroll to position [126, 0]
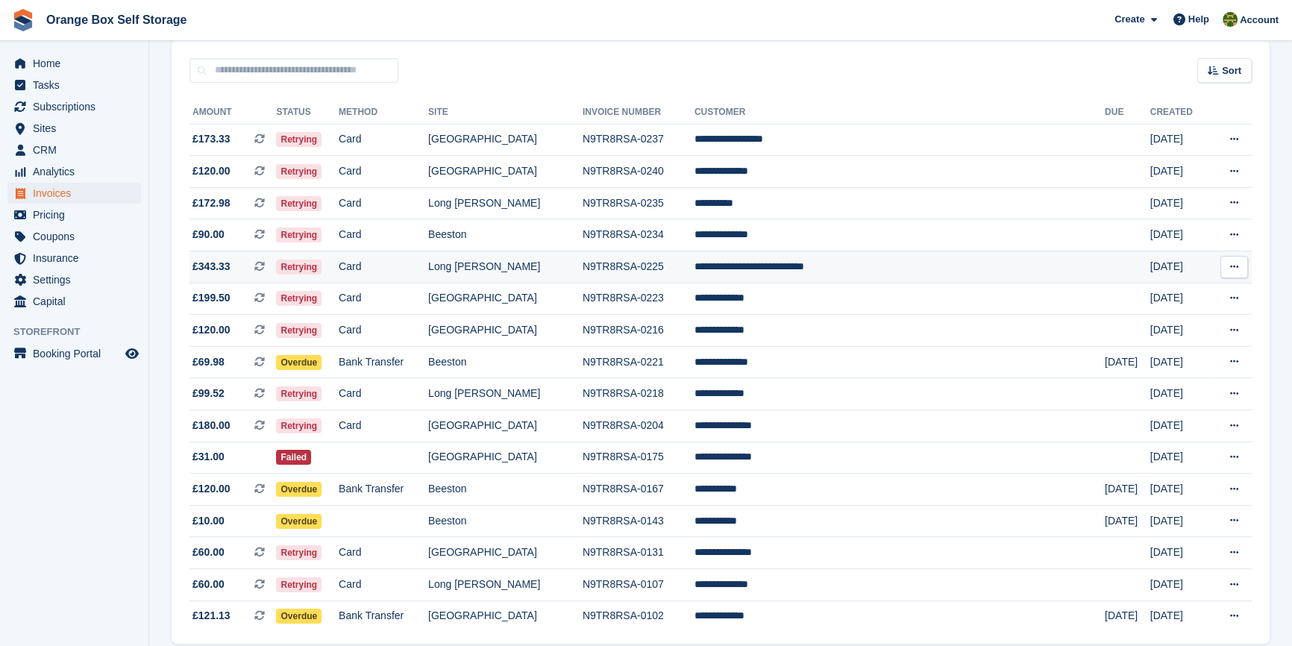
click at [580, 274] on td "Long [PERSON_NAME]" at bounding box center [505, 267] width 154 height 32
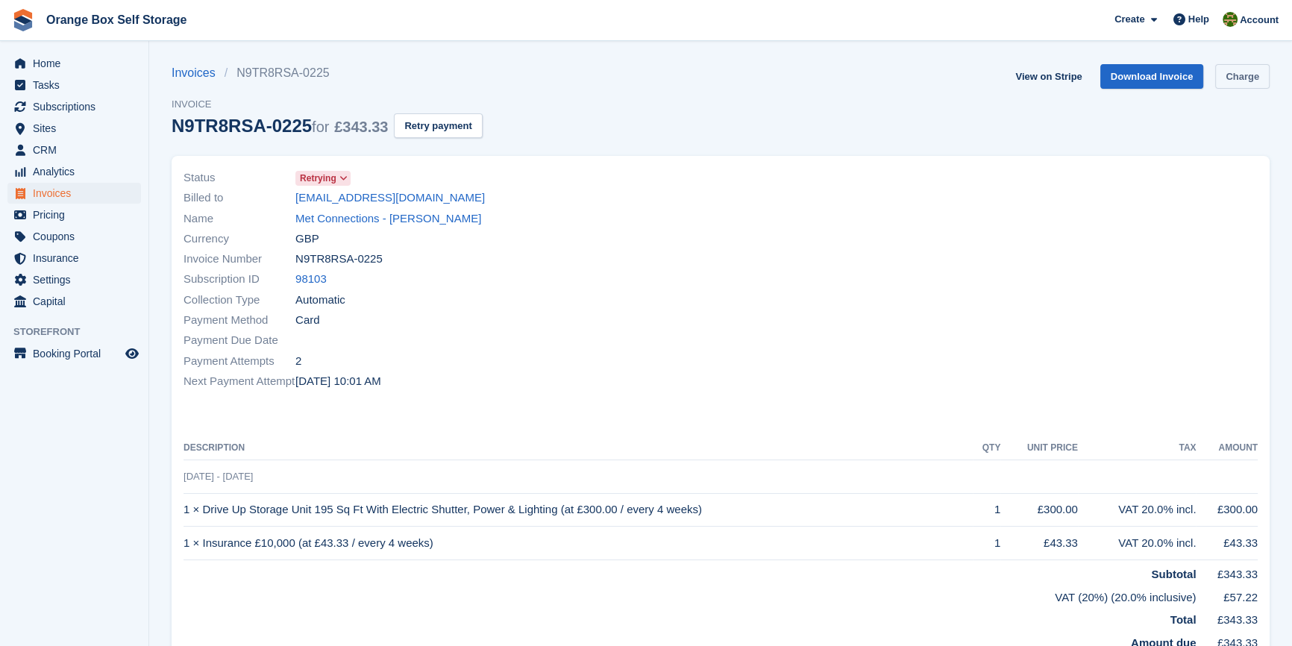
click at [1231, 78] on link "Charge" at bounding box center [1242, 76] width 54 height 25
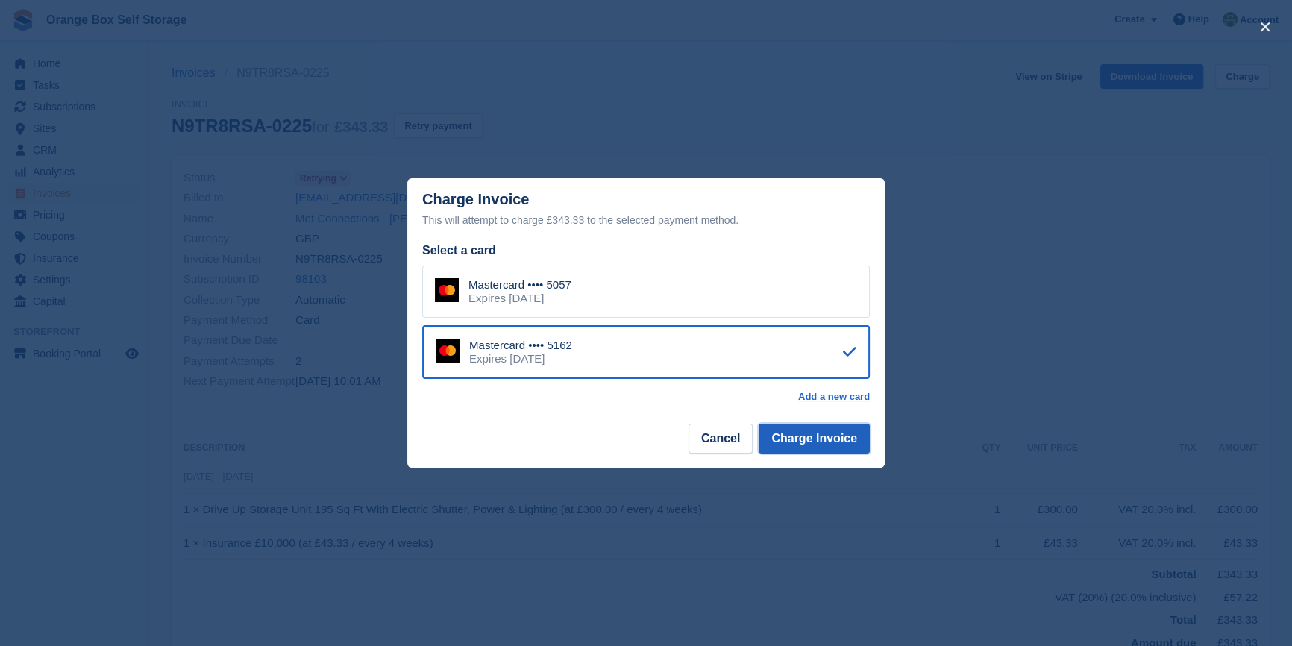
click at [820, 439] on button "Charge Invoice" at bounding box center [814, 439] width 111 height 30
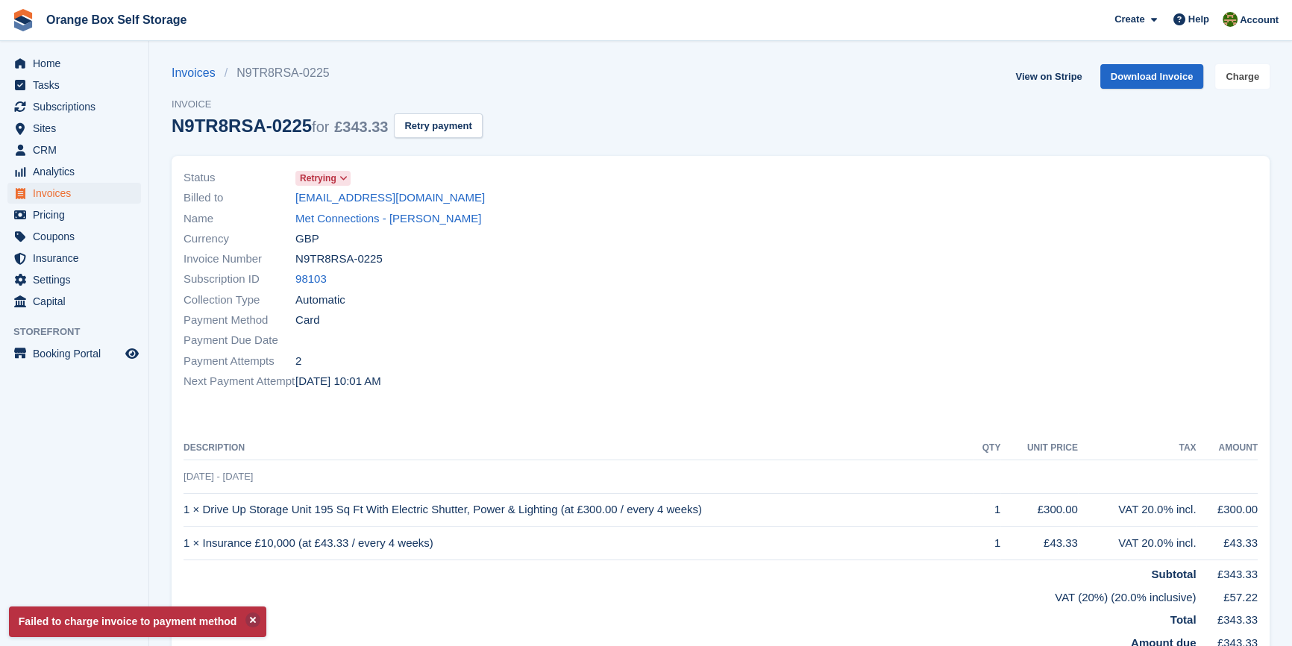
click at [1231, 79] on link "Charge" at bounding box center [1242, 76] width 54 height 25
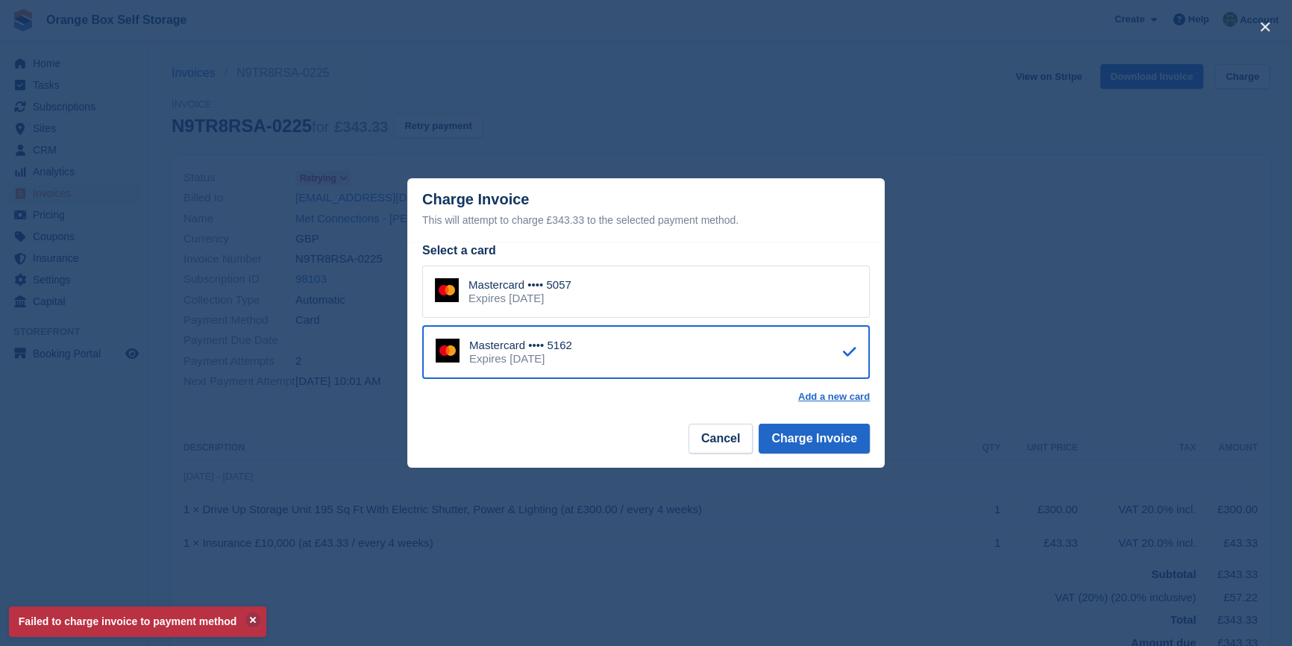
click at [601, 280] on div "Mastercard •••• 5057 Expires December 2026" at bounding box center [646, 292] width 448 height 52
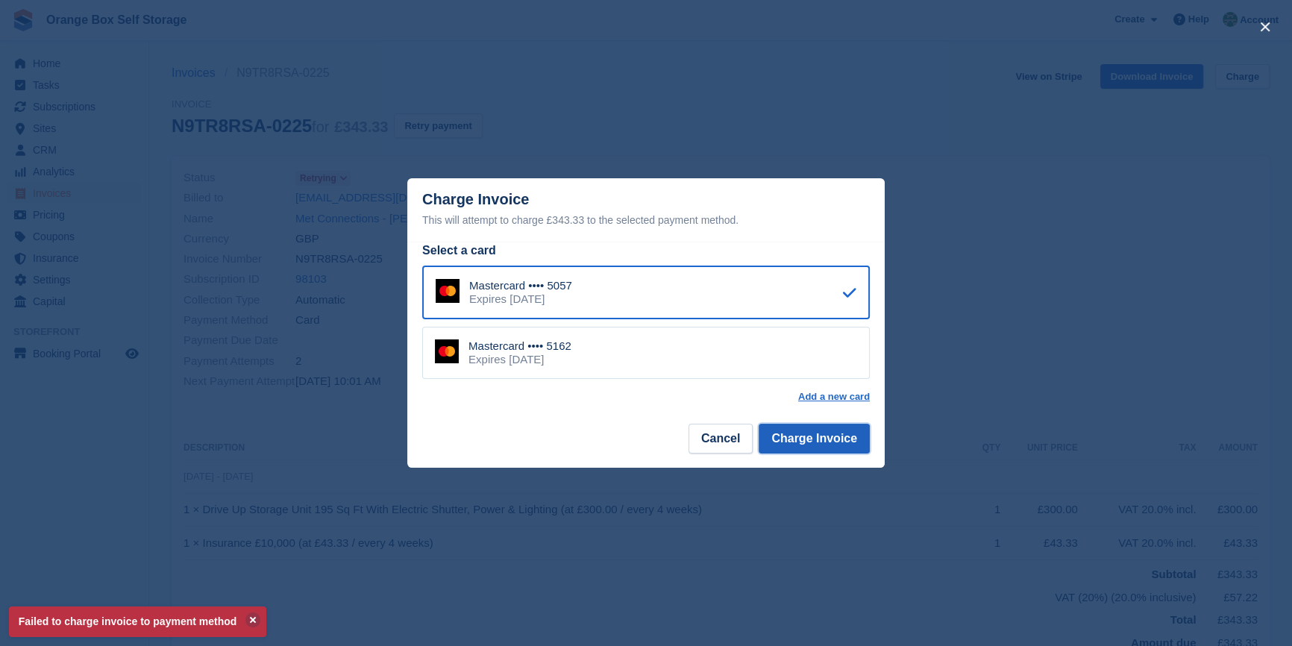
click at [851, 430] on button "Charge Invoice" at bounding box center [814, 439] width 111 height 30
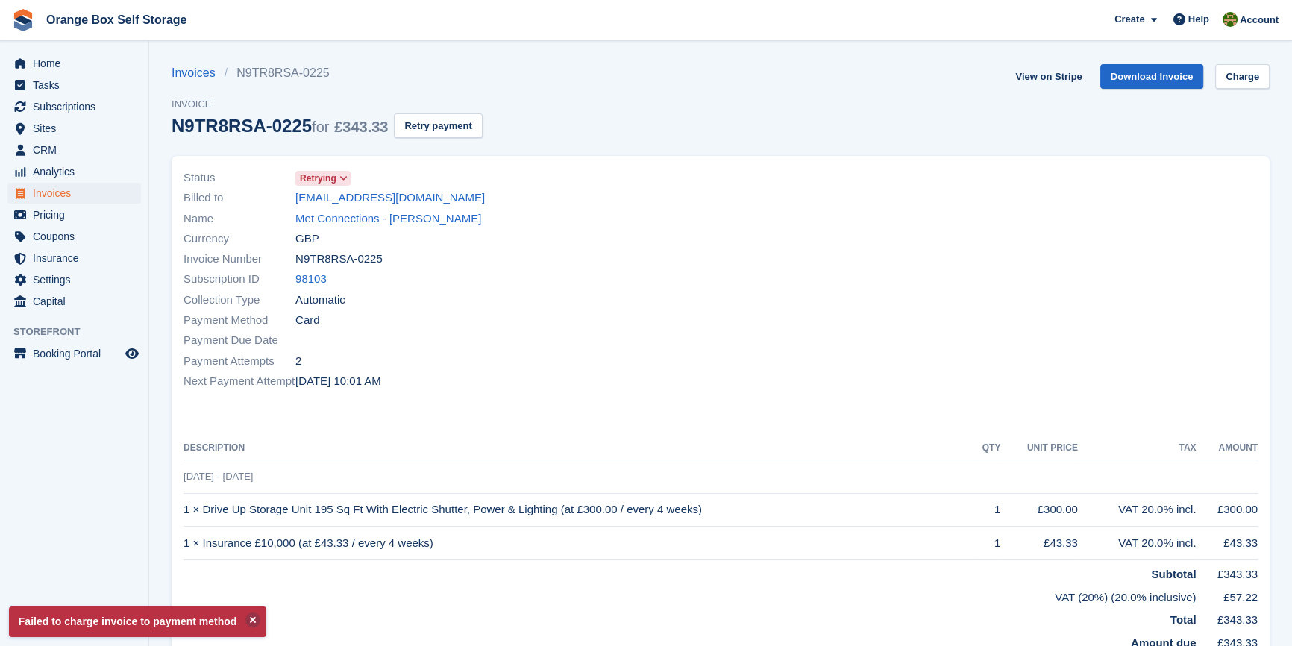
click at [736, 421] on div "Status Retrying Billed to callum@metconnections.co.uk Name Met Connections - CA…" at bounding box center [721, 408] width 1098 height 505
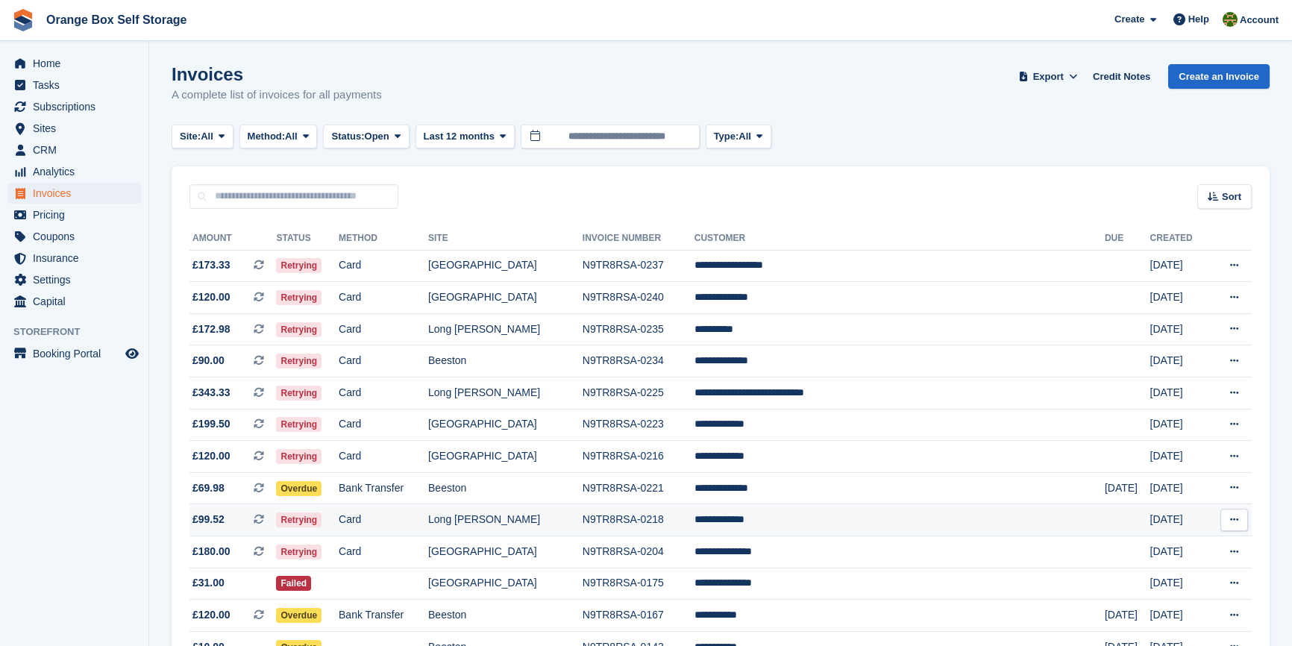
scroll to position [126, 0]
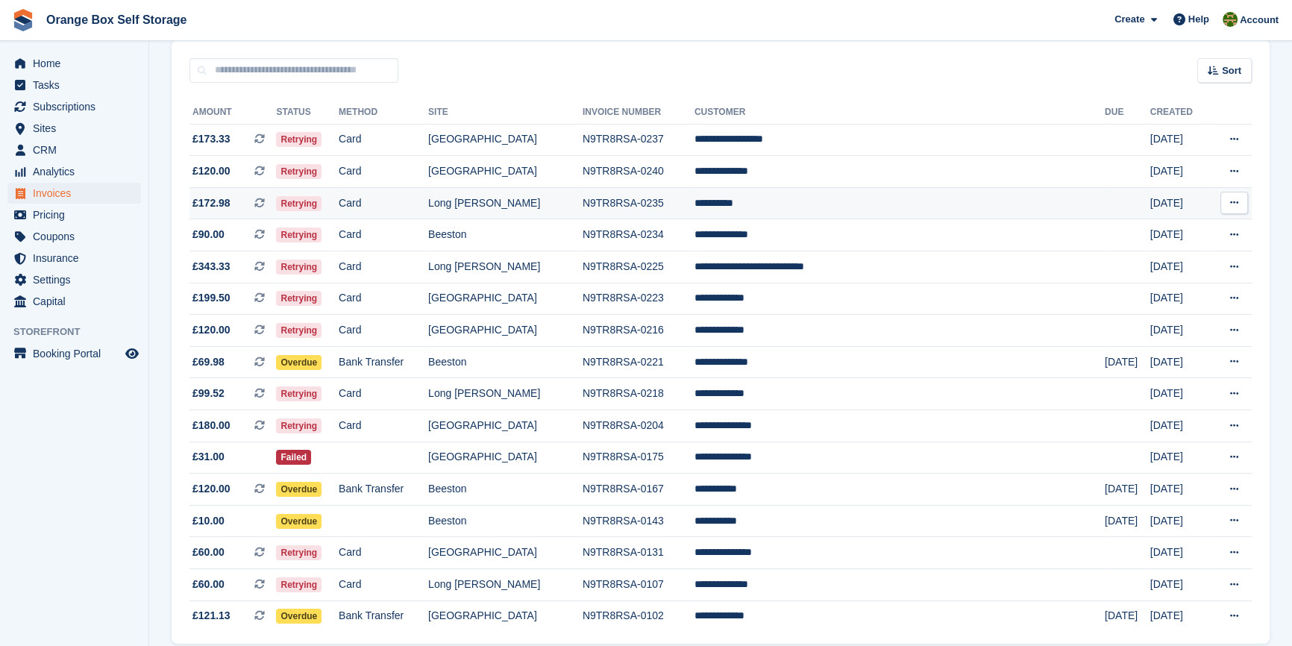
click at [428, 207] on td "Card" at bounding box center [384, 203] width 90 height 32
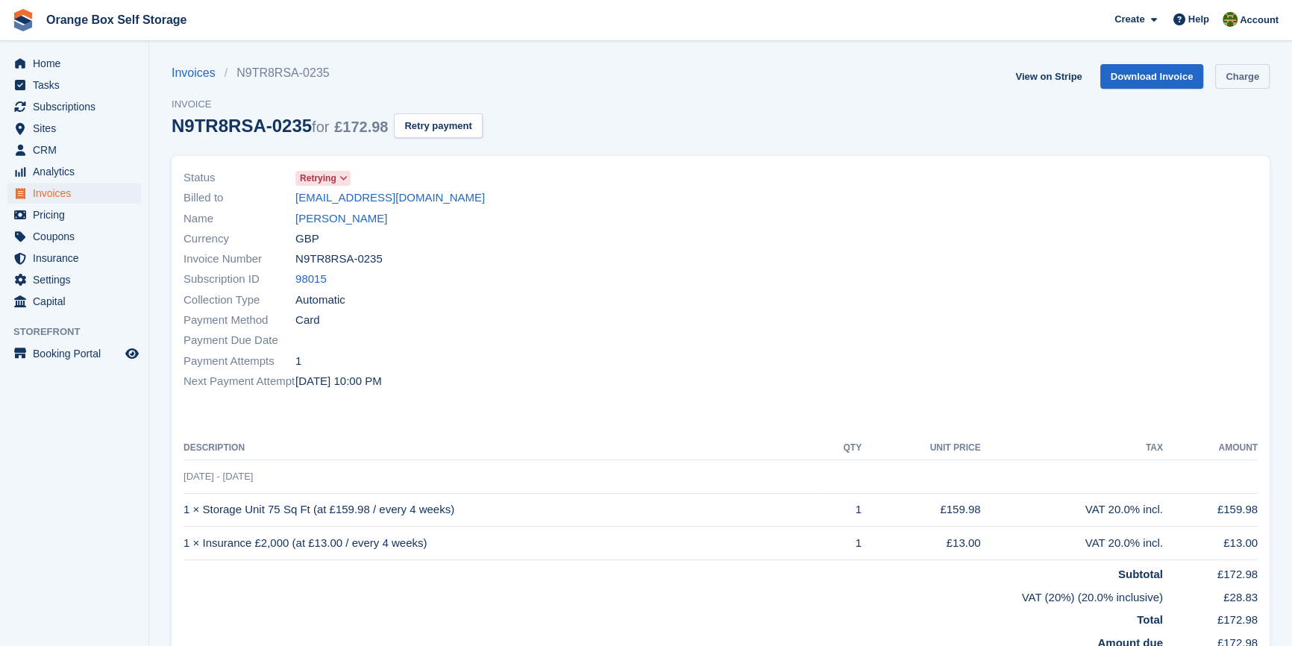
click at [1241, 65] on link "Charge" at bounding box center [1242, 76] width 54 height 25
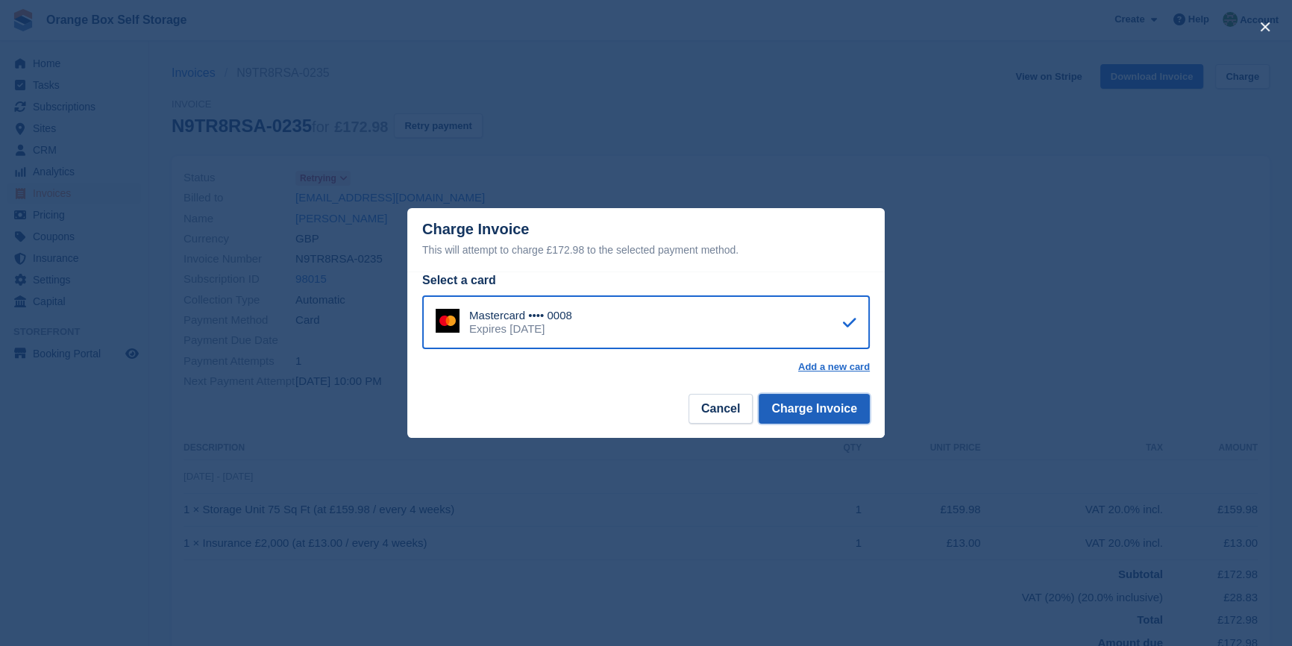
click at [856, 401] on button "Charge Invoice" at bounding box center [814, 409] width 111 height 30
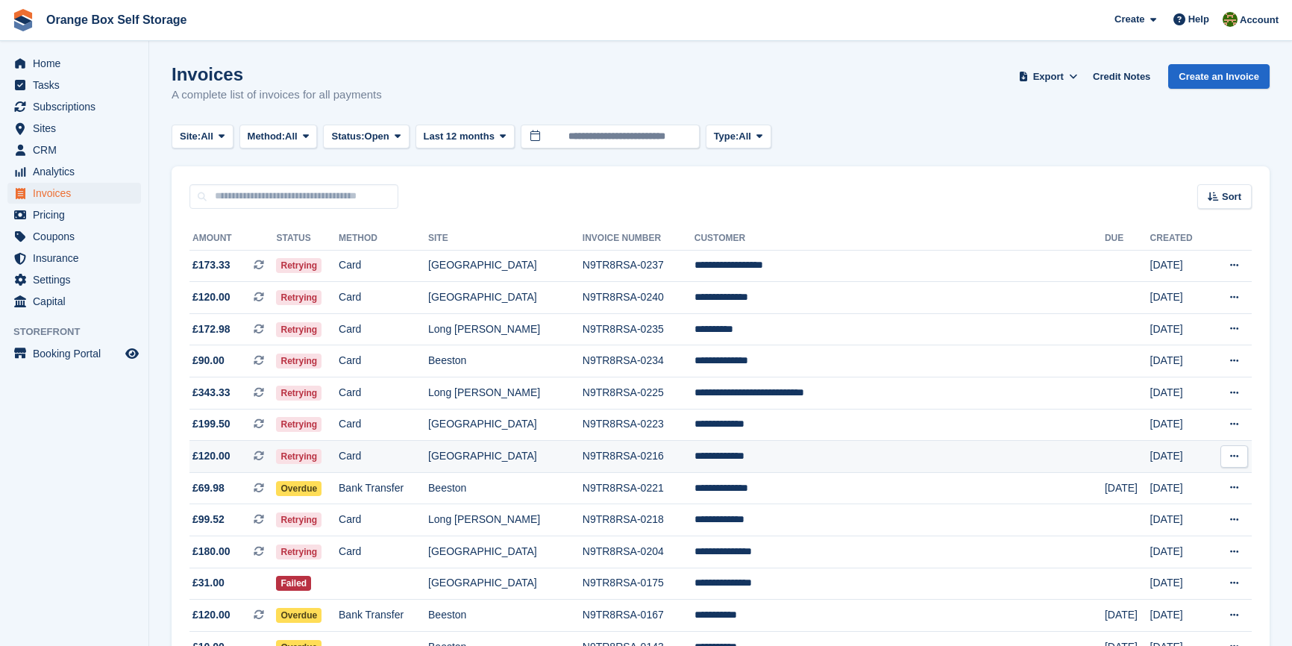
scroll to position [126, 0]
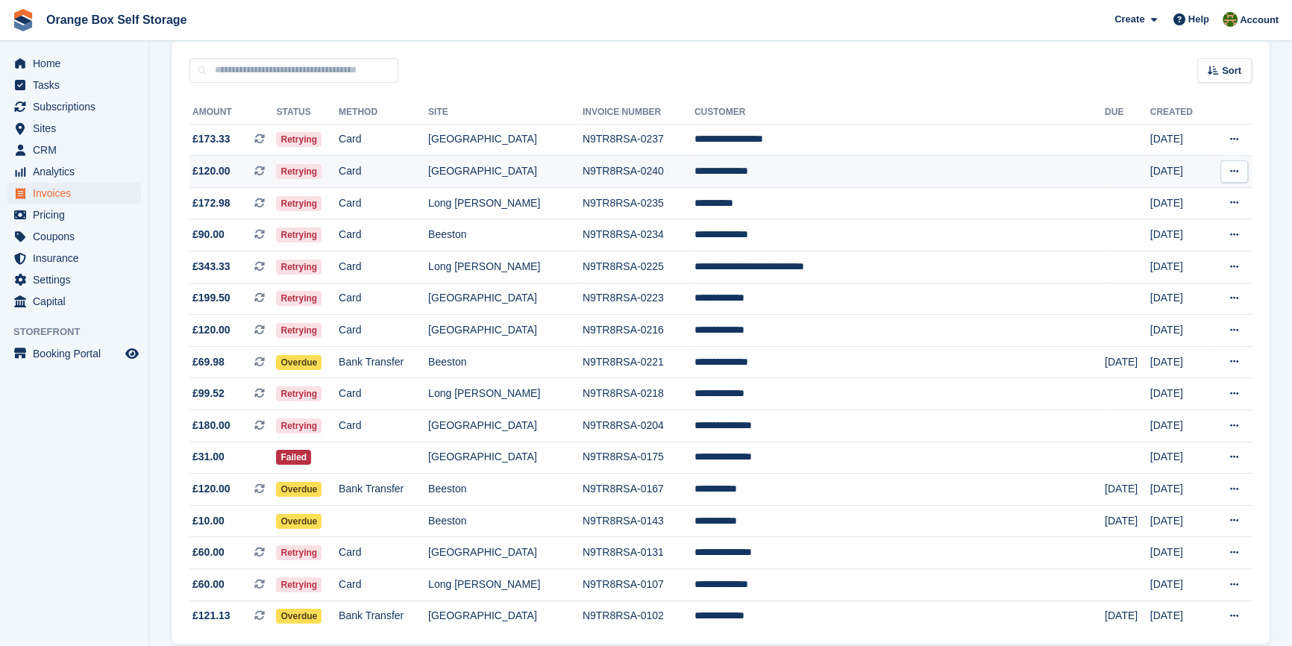
click at [615, 171] on td "N9TR8RSA-0240" at bounding box center [639, 172] width 112 height 32
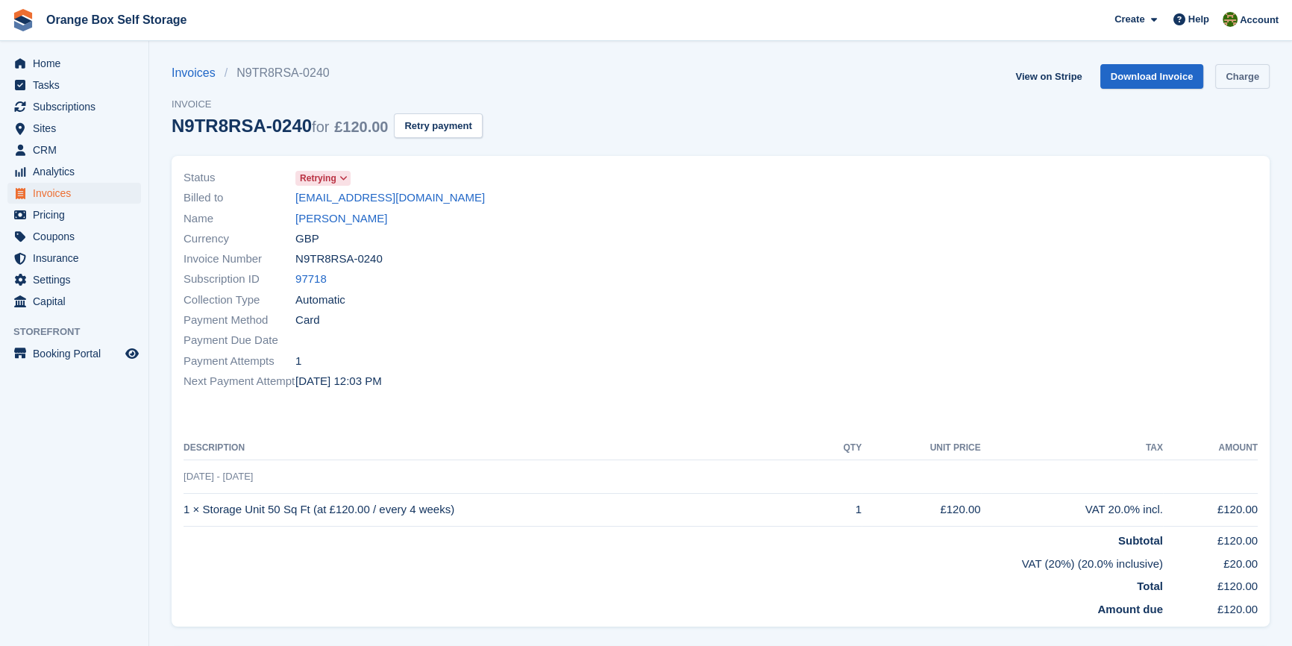
click at [1247, 72] on link "Charge" at bounding box center [1242, 76] width 54 height 25
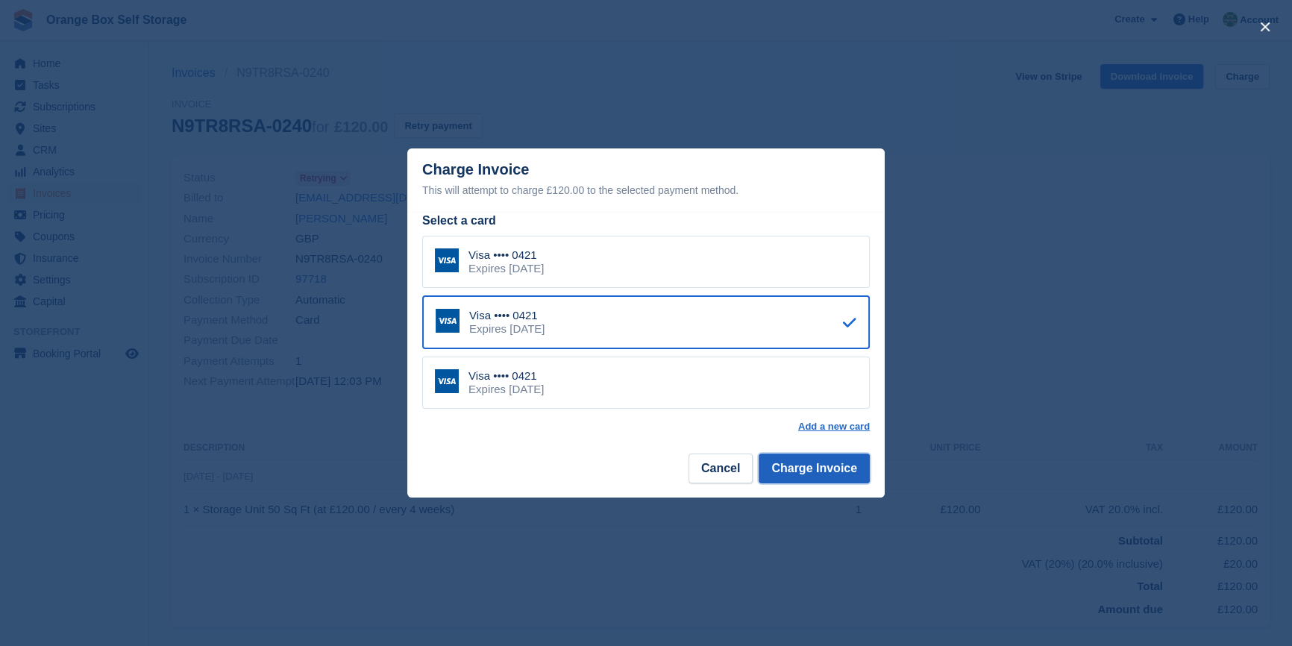
click at [853, 460] on button "Charge Invoice" at bounding box center [814, 469] width 111 height 30
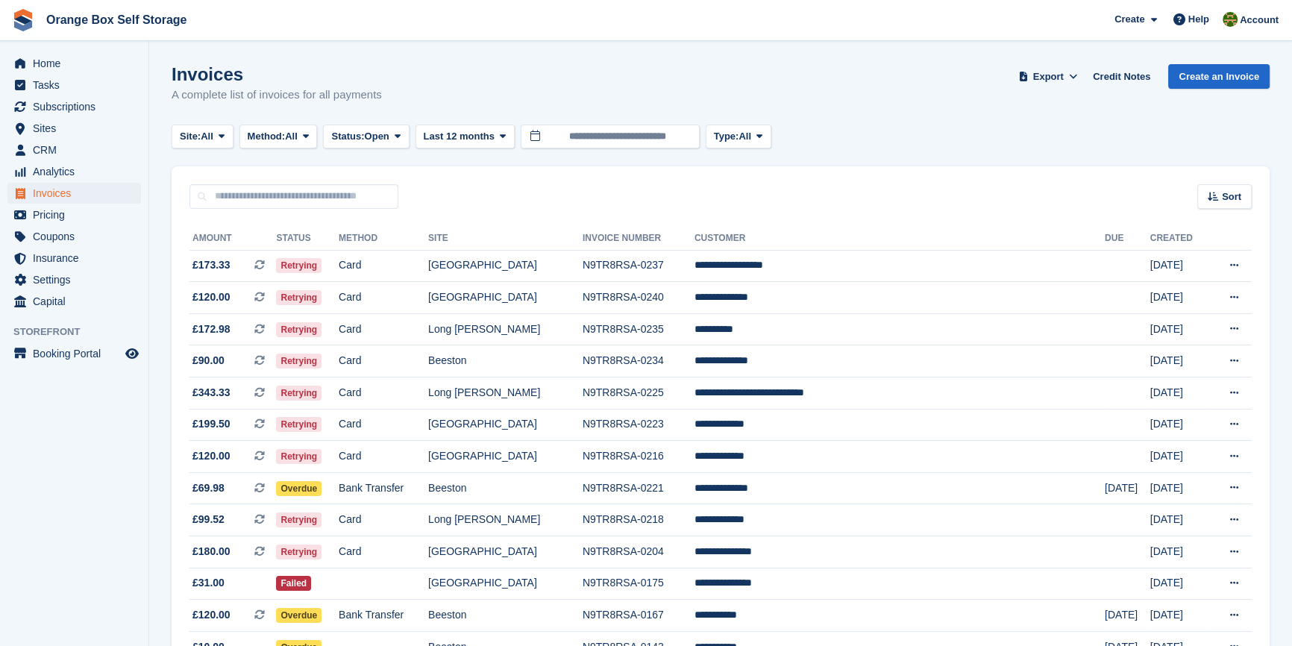
click at [397, 151] on turbo-frame "Invoices A complete list of invoices for all payments Export Export Invoices Ex…" at bounding box center [721, 437] width 1098 height 746
click at [389, 142] on span "Open" at bounding box center [377, 136] width 25 height 15
click at [388, 205] on link "Paid" at bounding box center [395, 198] width 130 height 27
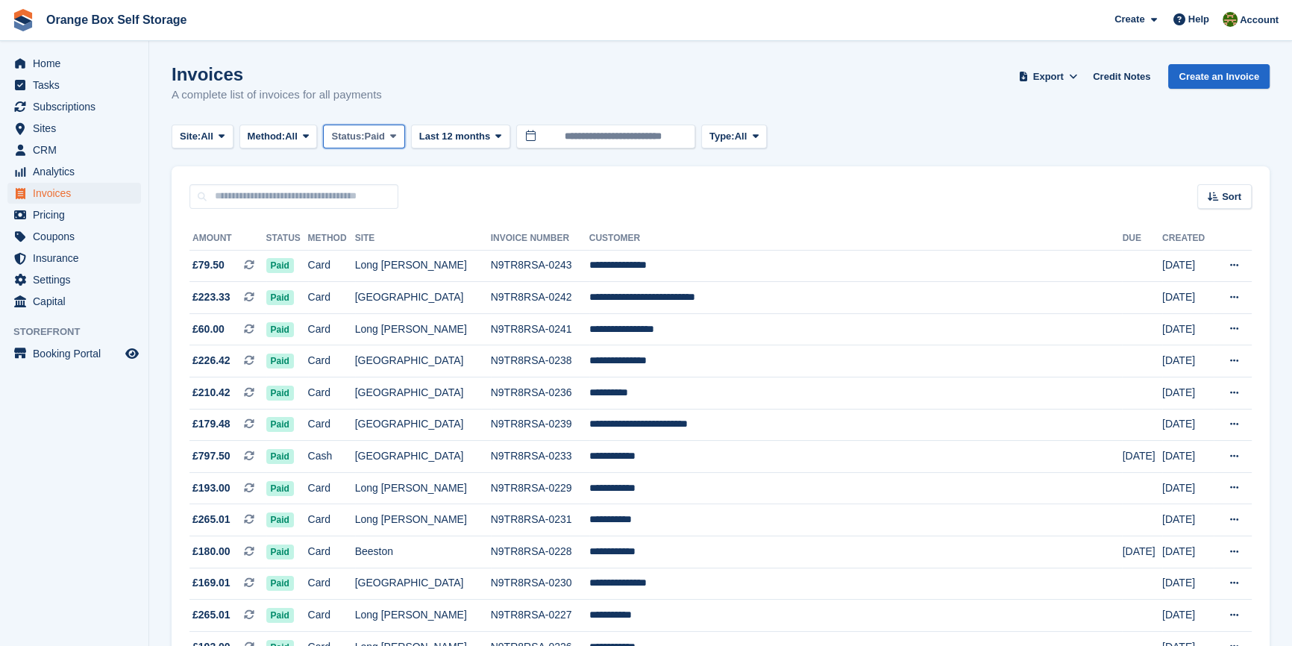
click at [373, 139] on span "Paid" at bounding box center [375, 136] width 20 height 15
click at [365, 246] on link "Open" at bounding box center [395, 252] width 130 height 27
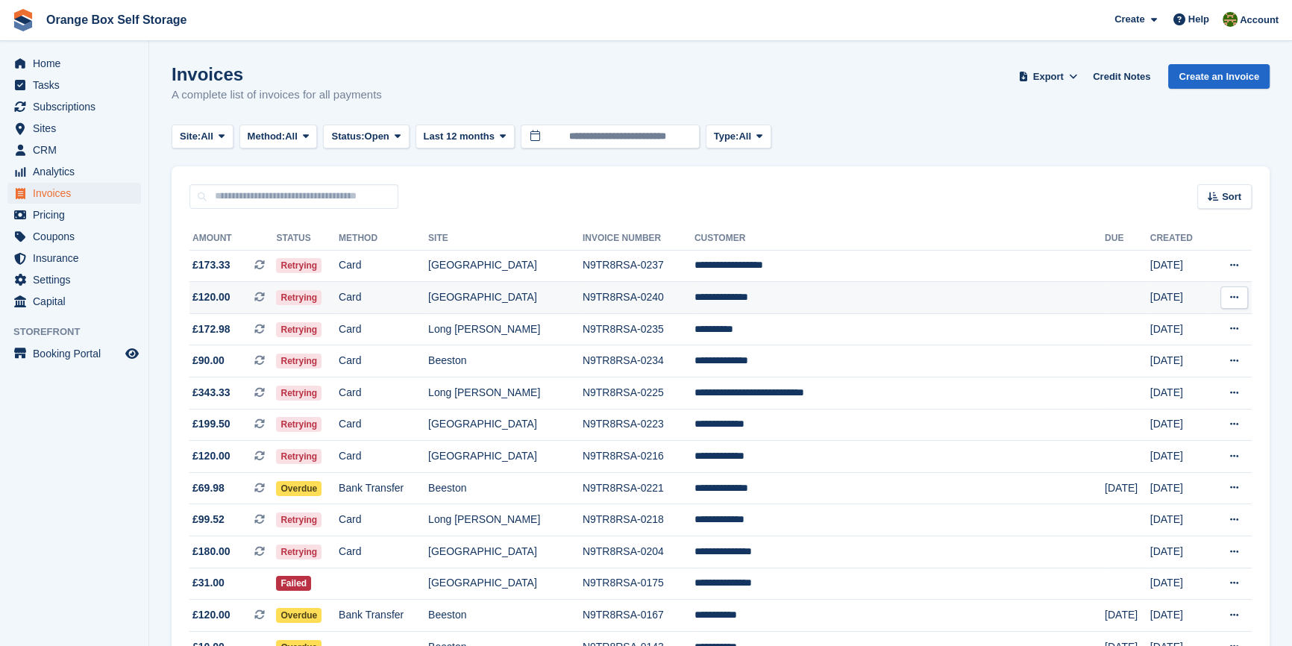
click at [428, 291] on td "Card" at bounding box center [384, 298] width 90 height 32
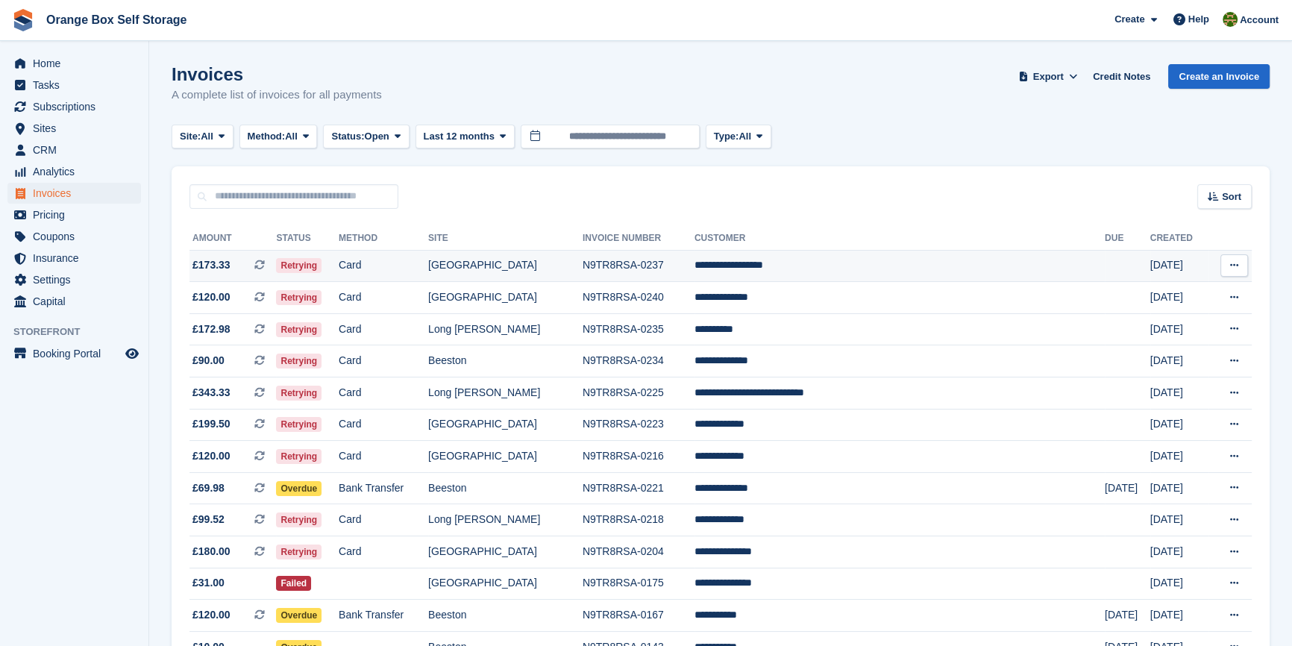
click at [428, 269] on td "Card" at bounding box center [384, 266] width 90 height 32
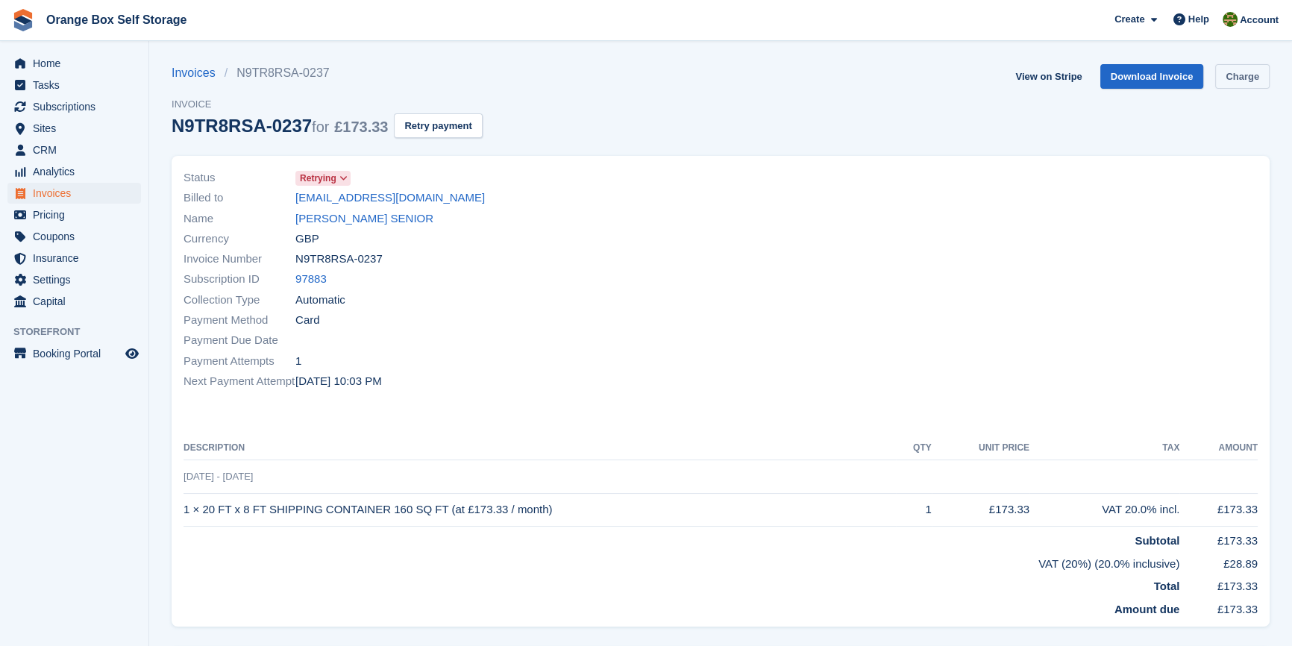
click at [1234, 77] on link "Charge" at bounding box center [1242, 76] width 54 height 25
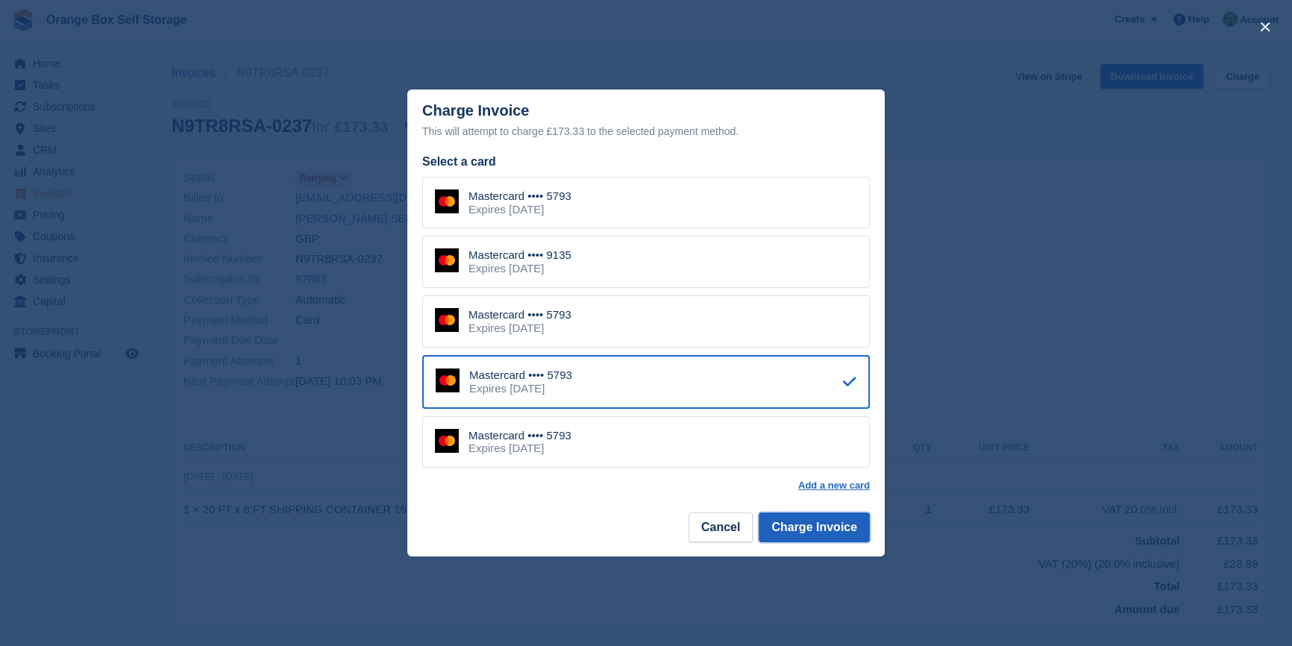
click at [796, 522] on button "Charge Invoice" at bounding box center [814, 527] width 111 height 30
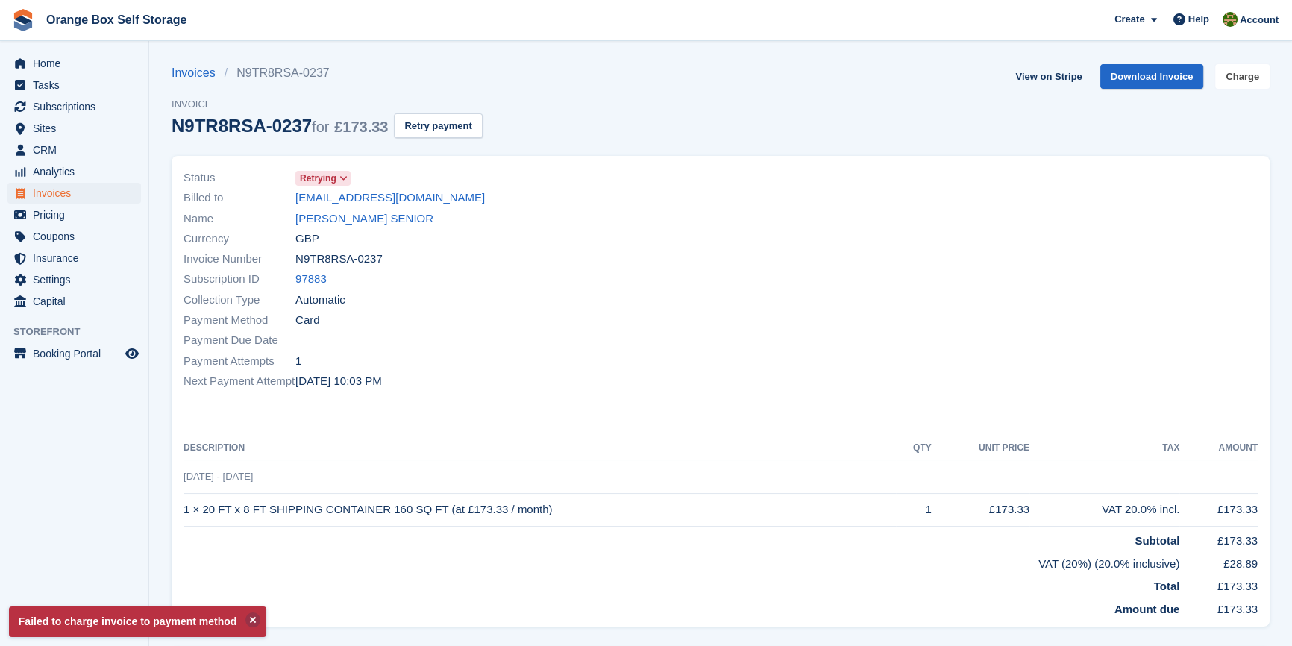
click at [1248, 81] on link "Charge" at bounding box center [1242, 76] width 54 height 25
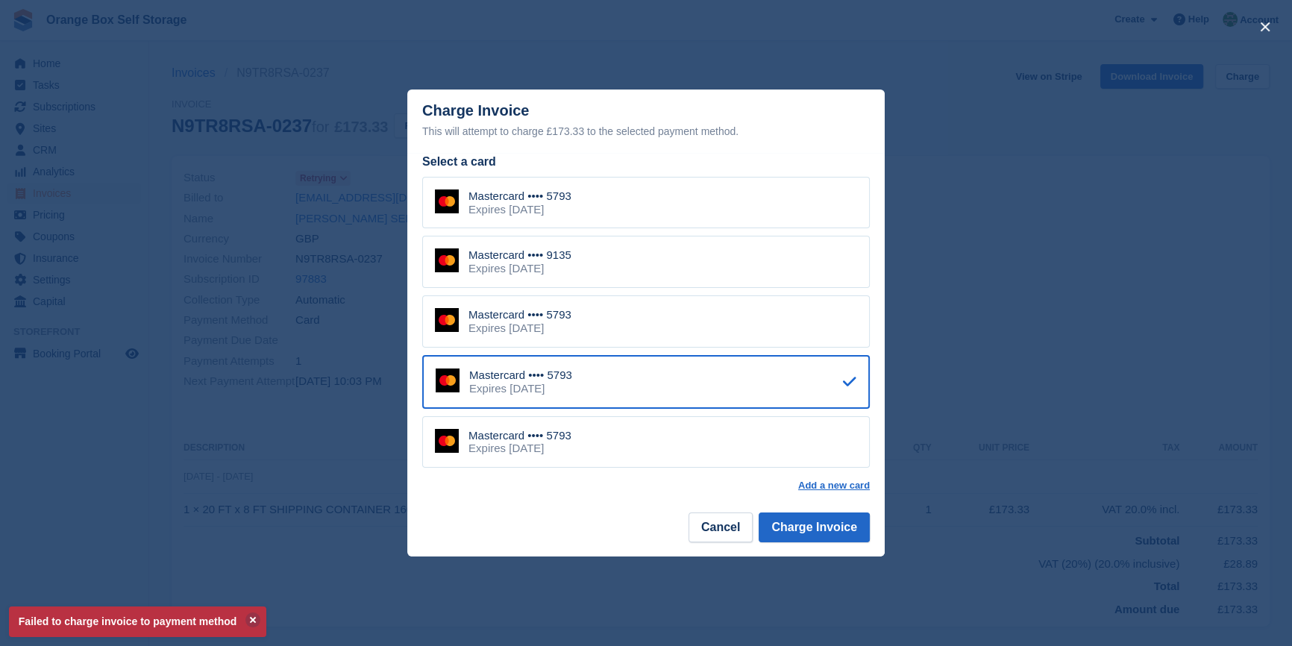
click at [571, 254] on div "Mastercard •••• 9135" at bounding box center [519, 254] width 103 height 13
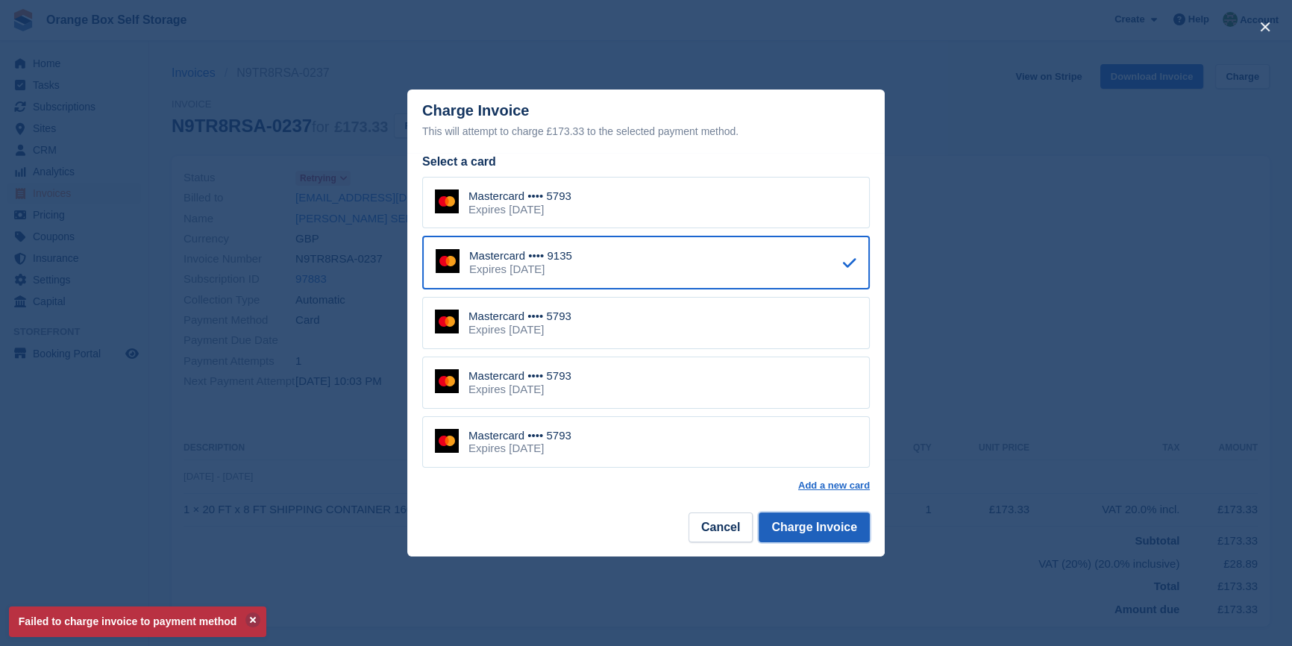
click at [833, 537] on button "Charge Invoice" at bounding box center [814, 527] width 111 height 30
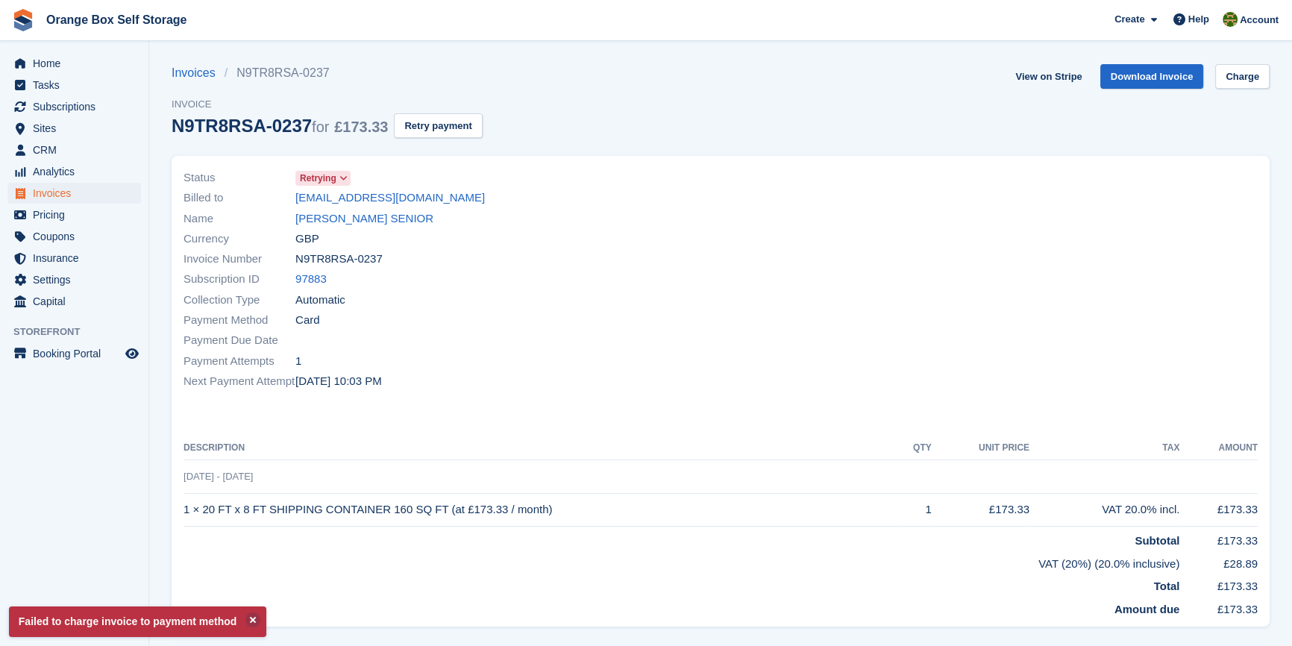
click at [758, 440] on th "Description" at bounding box center [540, 448] width 712 height 24
click at [179, 615] on p "Failed to charge invoice to payment method" at bounding box center [137, 621] width 257 height 31
click at [245, 618] on button at bounding box center [252, 619] width 15 height 15
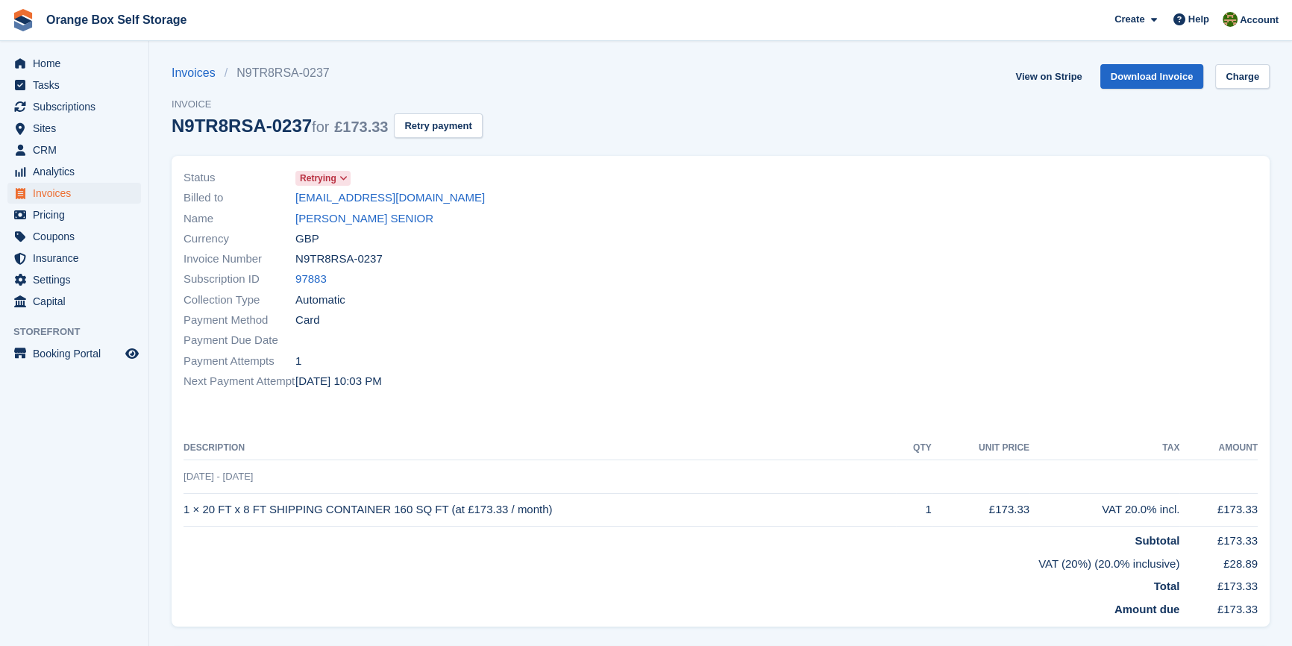
click at [732, 351] on div at bounding box center [994, 280] width 546 height 242
click at [335, 178] on span "Retrying" at bounding box center [318, 178] width 37 height 13
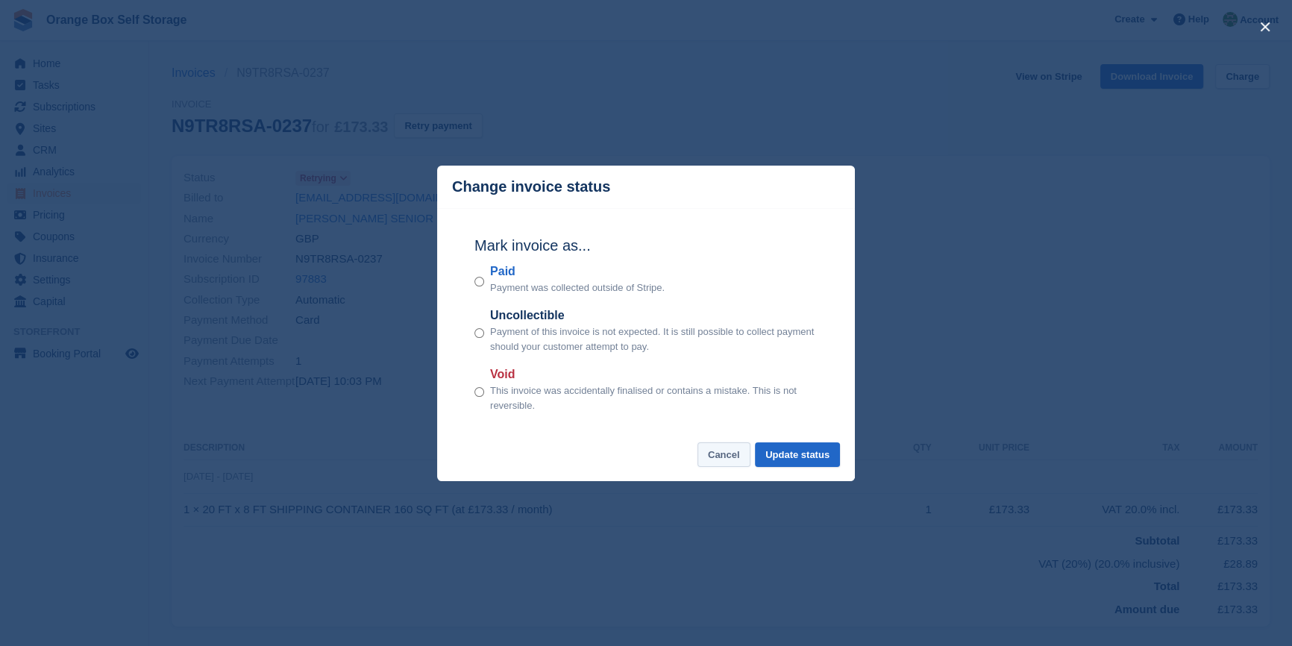
click at [720, 458] on button "Cancel" at bounding box center [723, 454] width 53 height 25
